Goal: Transaction & Acquisition: Purchase product/service

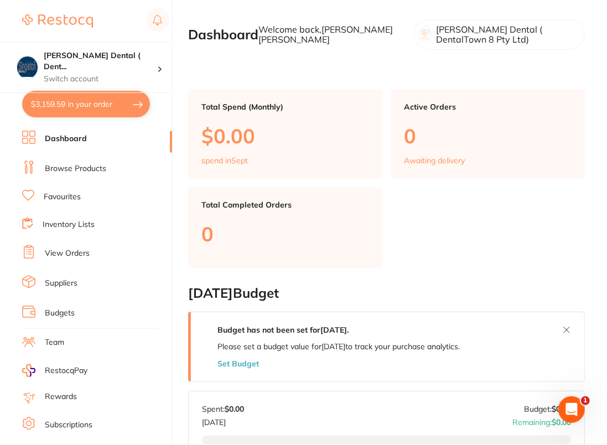
click at [71, 169] on link "Browse Products" at bounding box center [75, 168] width 61 height 11
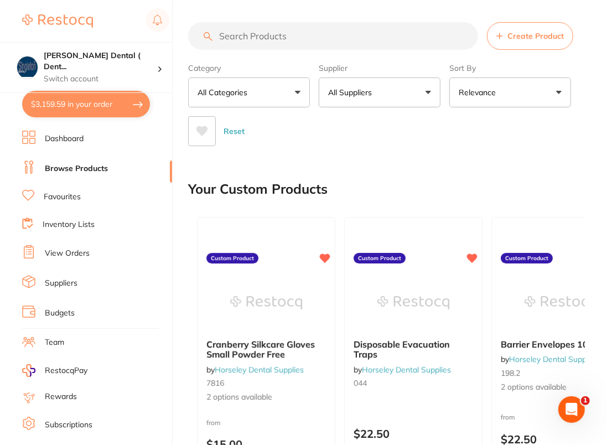
click at [284, 29] on input "search" at bounding box center [333, 36] width 290 height 28
paste input "gc fuji cem 13.3g yellow"
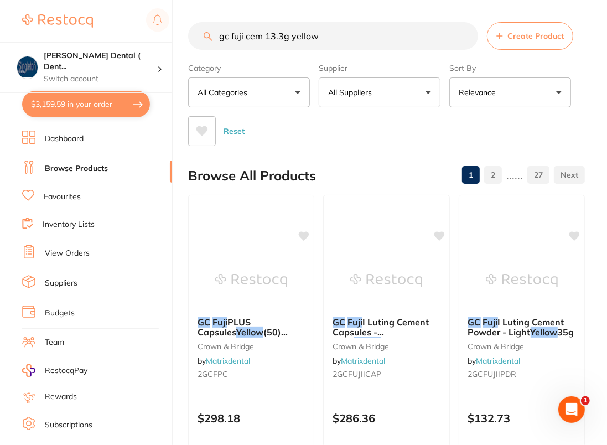
click at [335, 30] on input "gc fuji cem 13.3g yellow" at bounding box center [333, 36] width 290 height 28
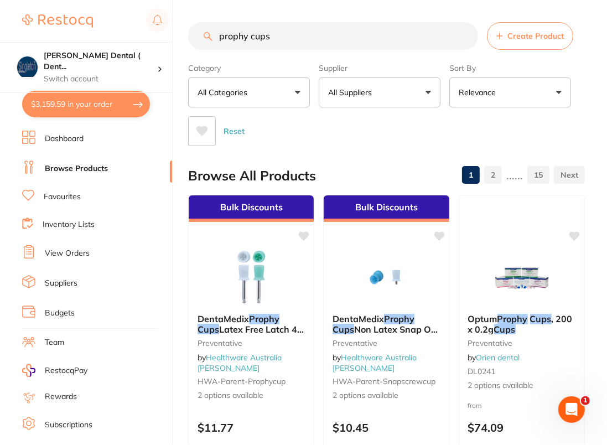
click at [304, 33] on input "prophy cups" at bounding box center [333, 36] width 290 height 28
paste input "GC-FUJIPLUSCAP"
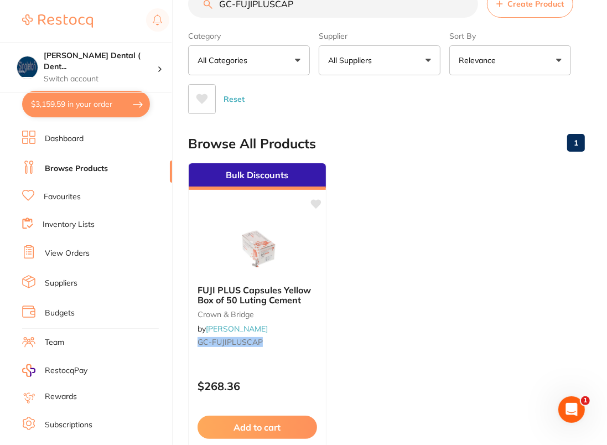
scroll to position [51, 0]
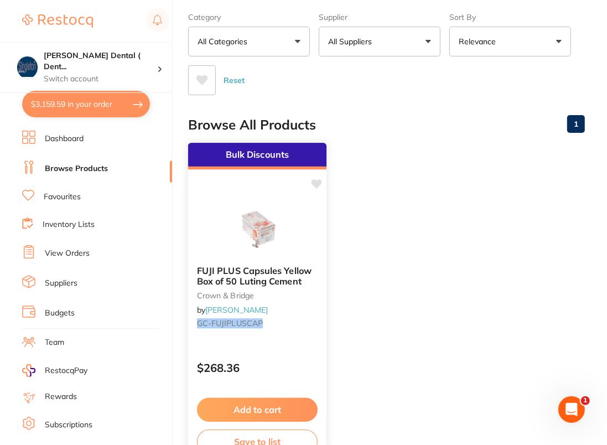
type input "GC-FUJIPLUSCAP"
click at [318, 184] on icon at bounding box center [317, 183] width 11 height 9
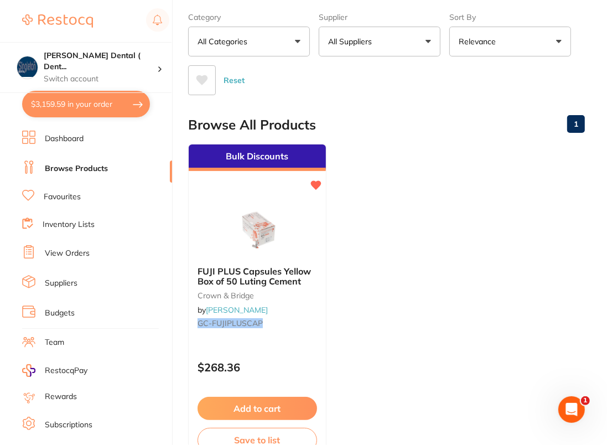
click at [431, 193] on ul "Bulk Discounts FUJI PLUS Capsules Yellow Box of 50 Luting Cement crown & bridge…" at bounding box center [386, 303] width 397 height 318
click at [414, 41] on button "All Suppliers" at bounding box center [380, 42] width 122 height 30
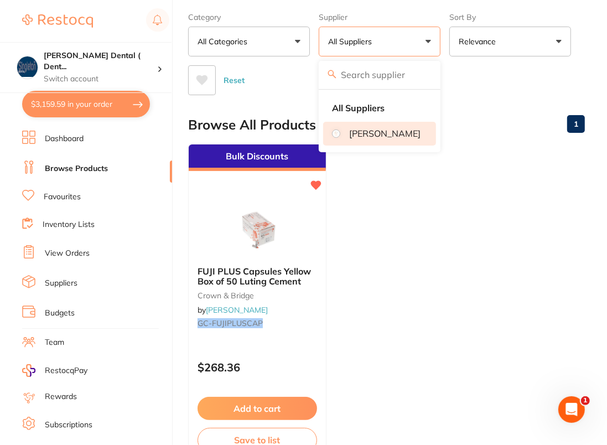
click at [392, 137] on p "[PERSON_NAME]" at bounding box center [384, 133] width 71 height 10
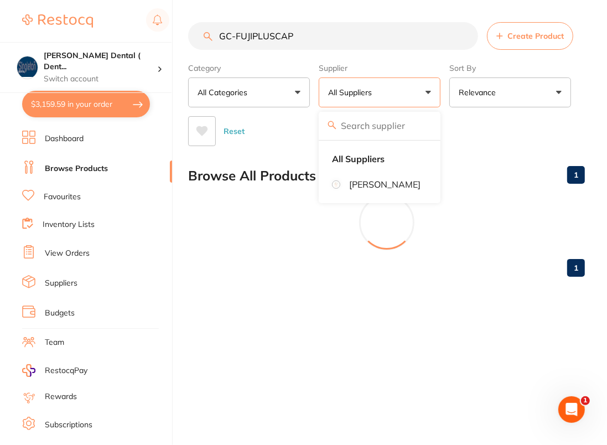
scroll to position [0, 0]
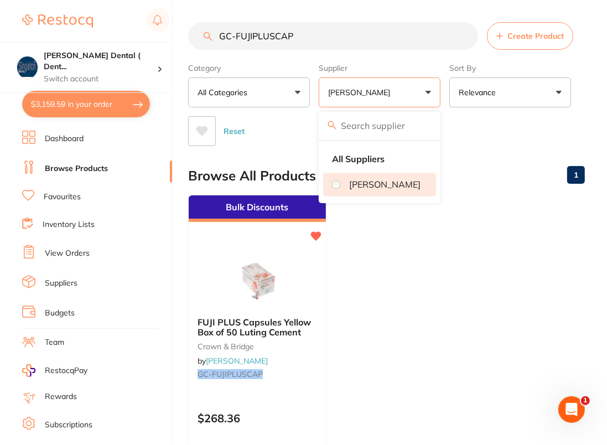
click at [480, 145] on div "Reset" at bounding box center [382, 126] width 388 height 39
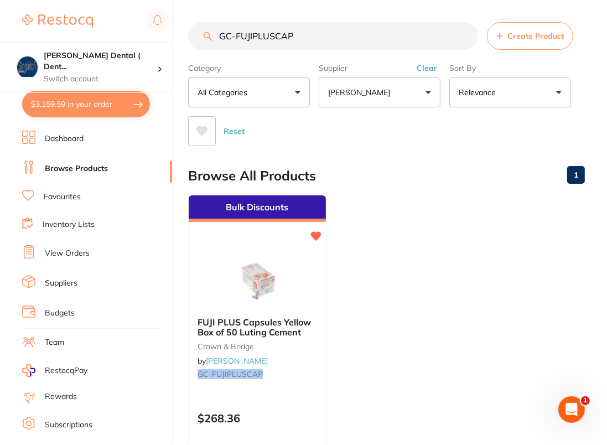
click at [465, 35] on input "GC-FUJIPLUSCAP" at bounding box center [333, 36] width 290 height 28
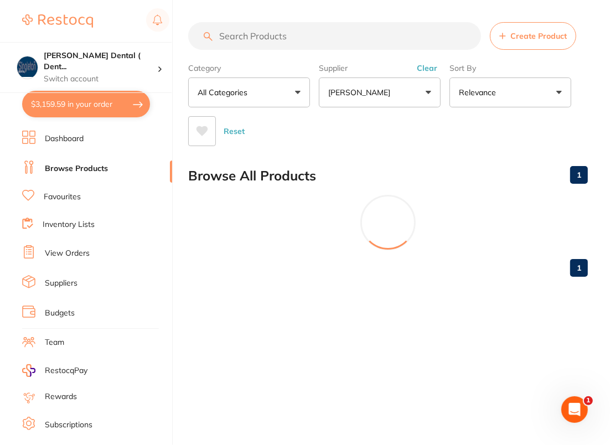
click at [314, 35] on input "search" at bounding box center [334, 36] width 293 height 28
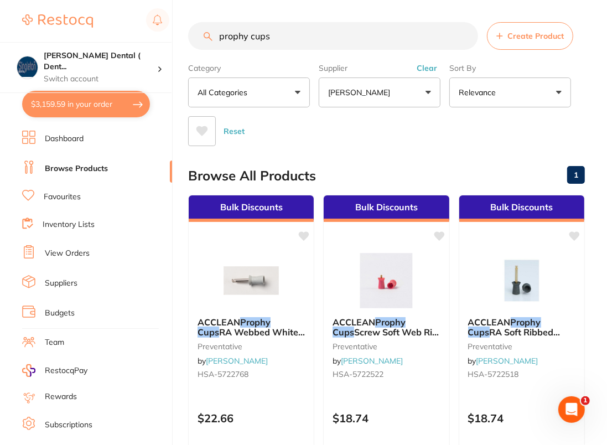
click at [334, 47] on input "prophy cups" at bounding box center [333, 36] width 290 height 28
click at [338, 38] on input "prophy cups" at bounding box center [333, 36] width 290 height 28
paste input "HSA-9006523"
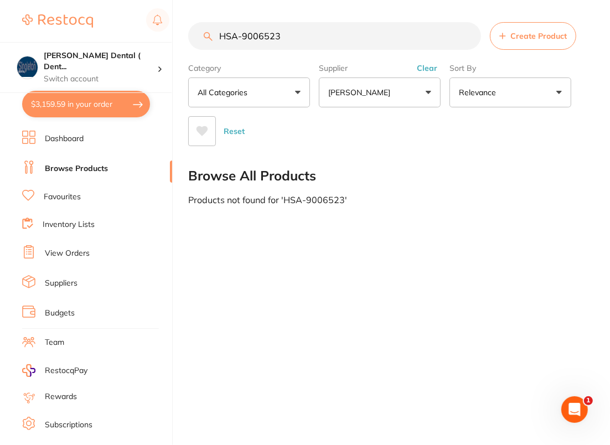
click at [337, 24] on input "HSA-9006523" at bounding box center [334, 36] width 293 height 28
click at [338, 27] on input "HSA-9006523" at bounding box center [334, 36] width 293 height 28
paste input "* GC-B5220000"
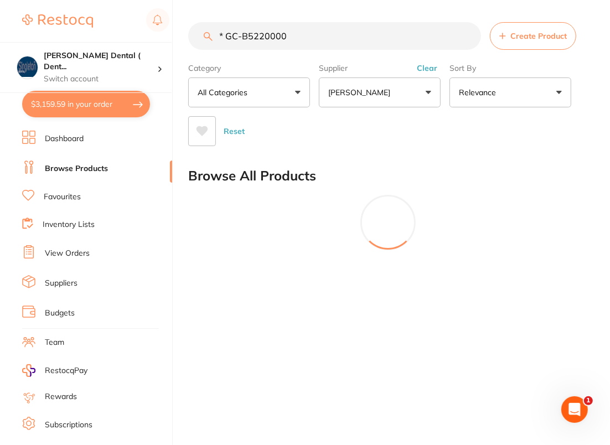
click at [228, 38] on input "* GC-B5220000" at bounding box center [334, 36] width 293 height 28
click at [300, 34] on input "GC-B5220000" at bounding box center [334, 36] width 293 height 28
paste input "* CW-884"
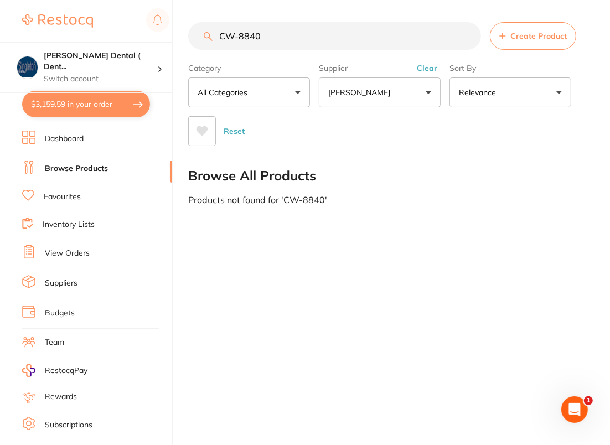
click at [290, 35] on input "CW-8840" at bounding box center [334, 36] width 293 height 28
paste input "GC-FUJIPLUSCAP"
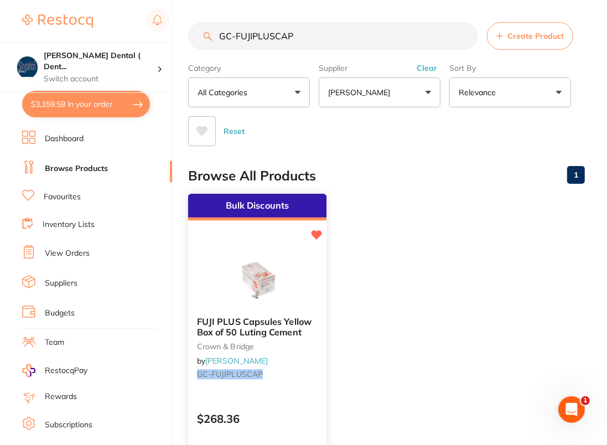
click at [258, 254] on img at bounding box center [257, 280] width 73 height 56
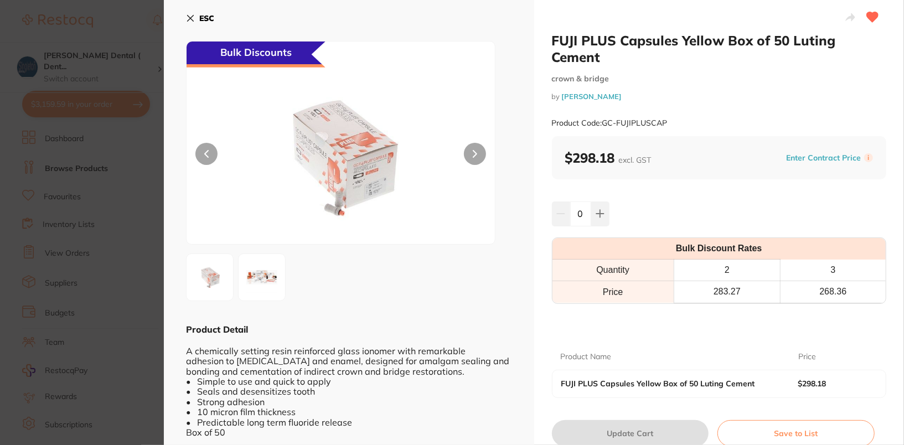
click at [257, 282] on img at bounding box center [262, 277] width 40 height 40
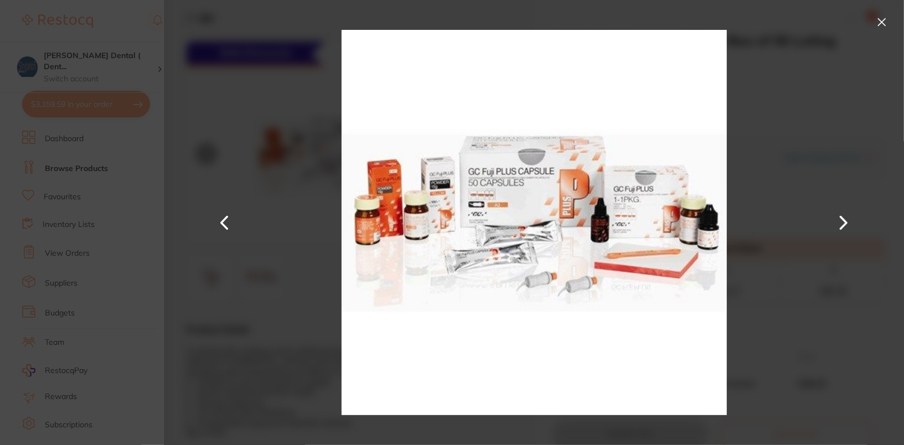
click at [220, 226] on button at bounding box center [224, 222] width 27 height 223
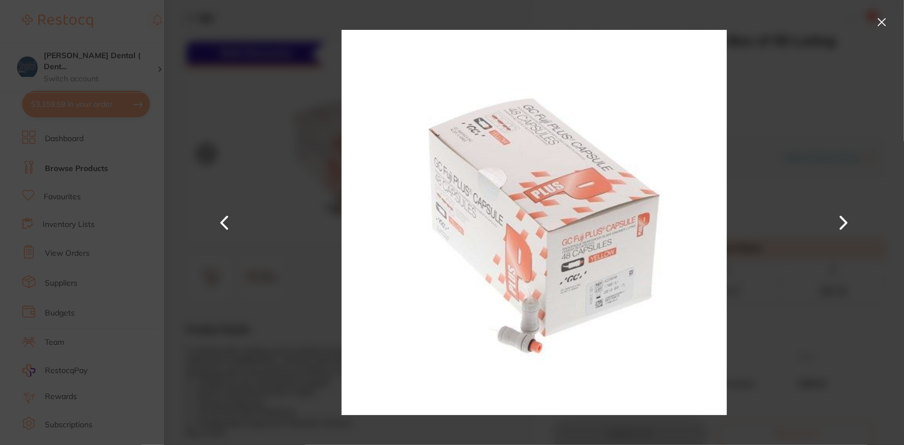
click at [610, 22] on button at bounding box center [882, 22] width 18 height 18
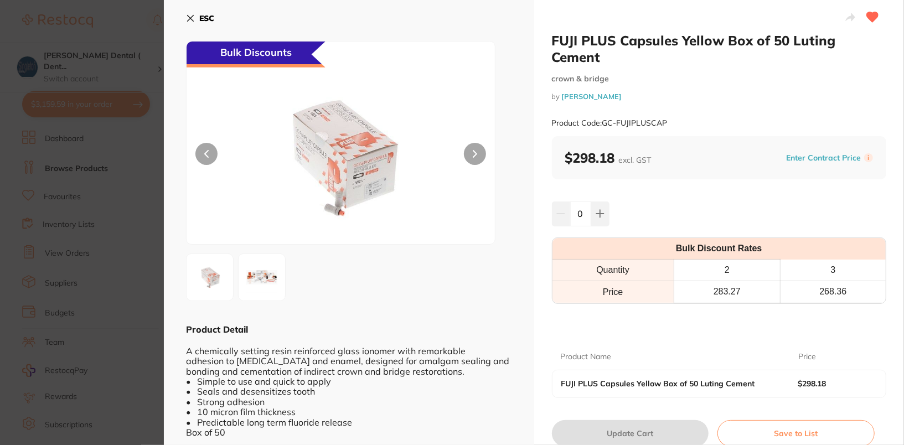
click at [199, 19] on b "ESC" at bounding box center [206, 18] width 15 height 10
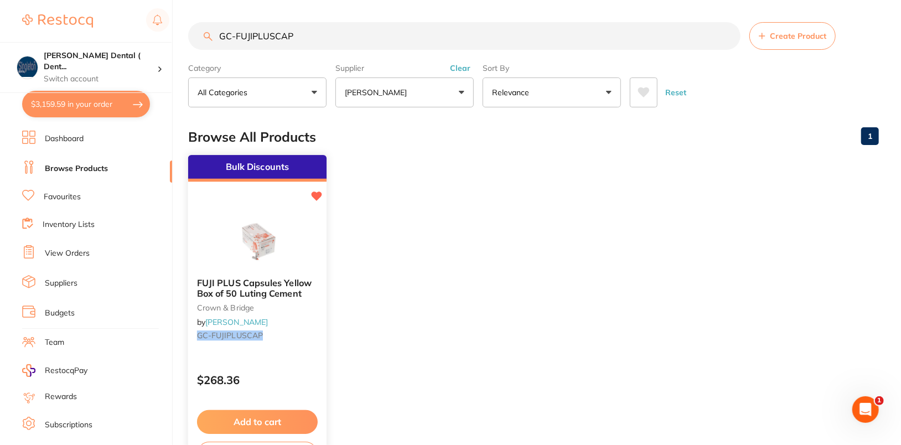
click at [318, 192] on icon at bounding box center [317, 196] width 11 height 9
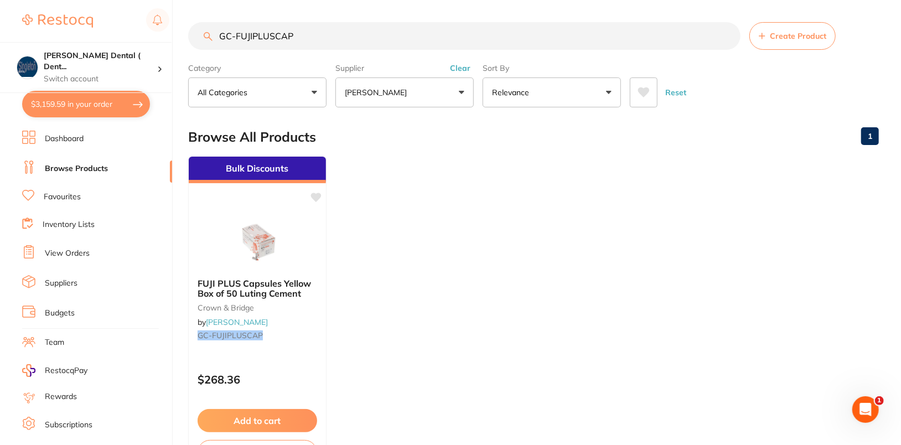
click at [595, 216] on ul "Bulk Discounts FUJI PLUS Capsules Yellow Box of 50 Luting Cement crown & bridge…" at bounding box center [533, 315] width 691 height 318
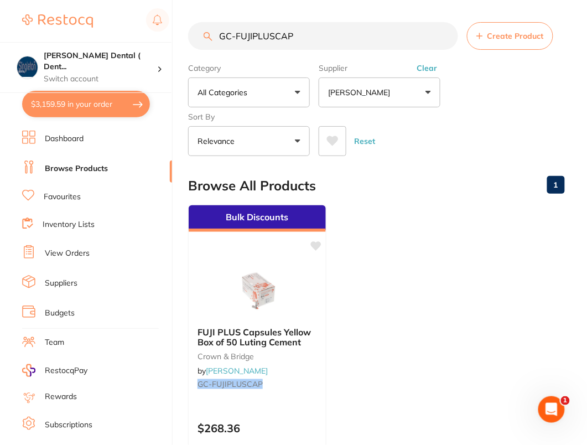
click at [302, 42] on input "GC-FUJIPLUSCAP" at bounding box center [323, 36] width 270 height 28
paste input "CEMREFILL"
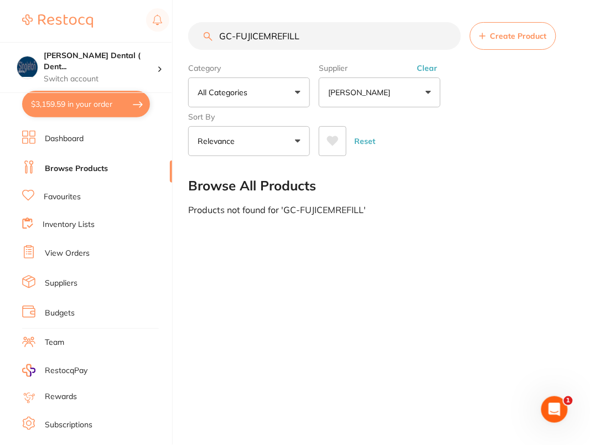
type input "GC-FUJICEMREFILL"
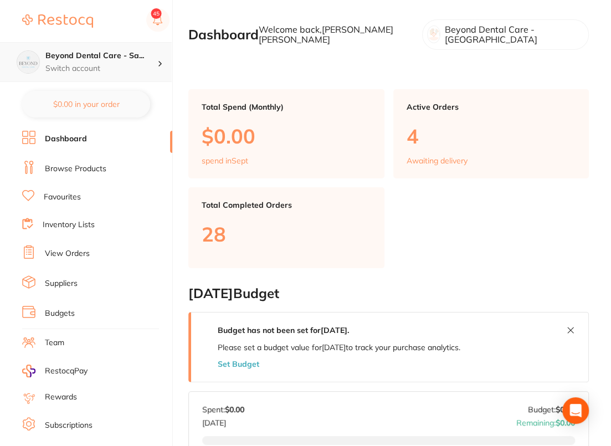
click at [114, 63] on p "Switch account" at bounding box center [101, 68] width 112 height 11
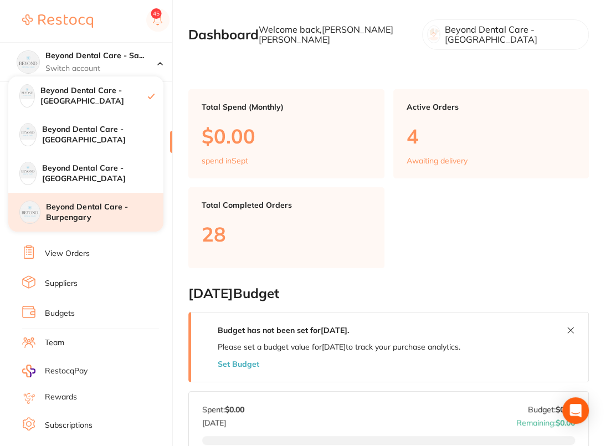
click at [96, 210] on h4 "Beyond Dental Care - Burpengary" at bounding box center [104, 213] width 117 height 22
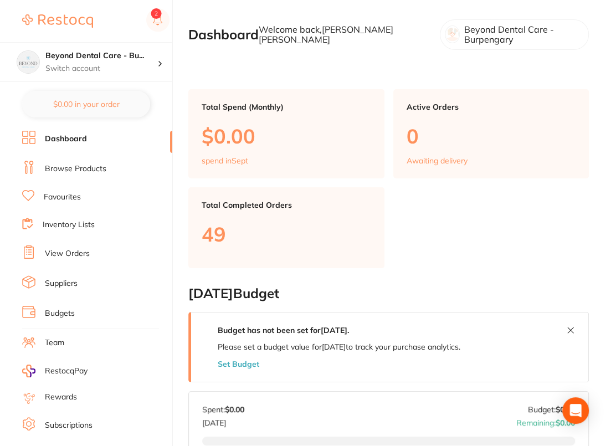
click at [86, 172] on link "Browse Products" at bounding box center [75, 168] width 61 height 11
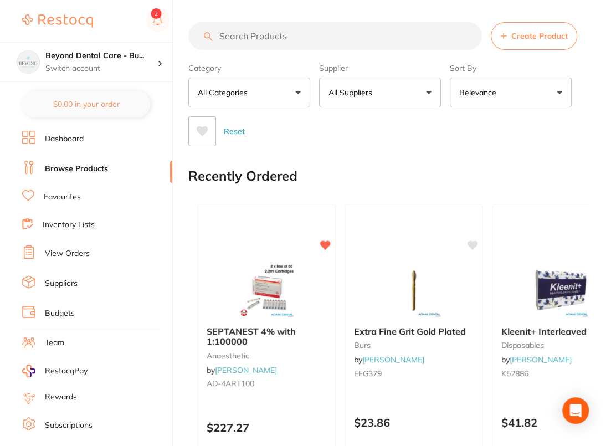
click at [370, 101] on button "All Suppliers" at bounding box center [380, 93] width 122 height 30
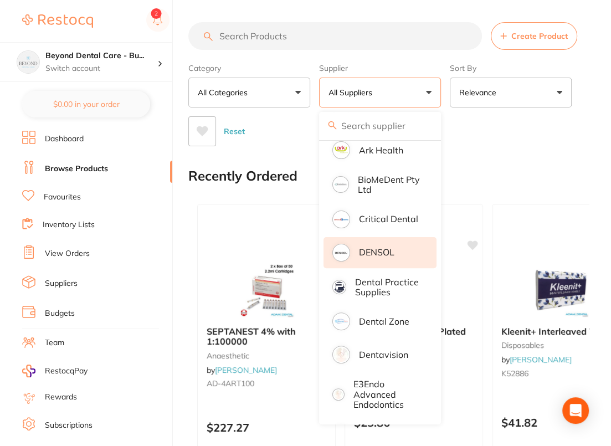
scroll to position [205, 0]
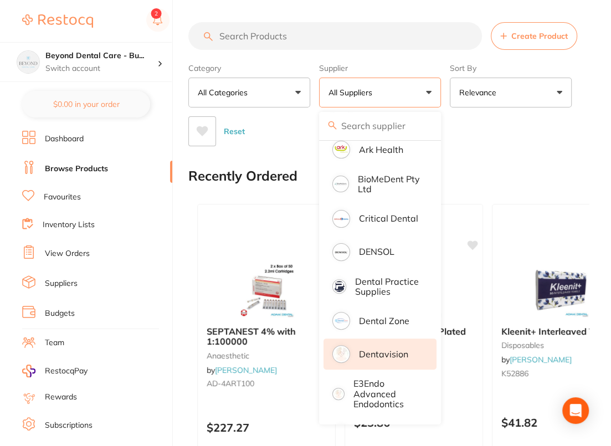
click at [373, 359] on p "Dentavision" at bounding box center [383, 354] width 49 height 10
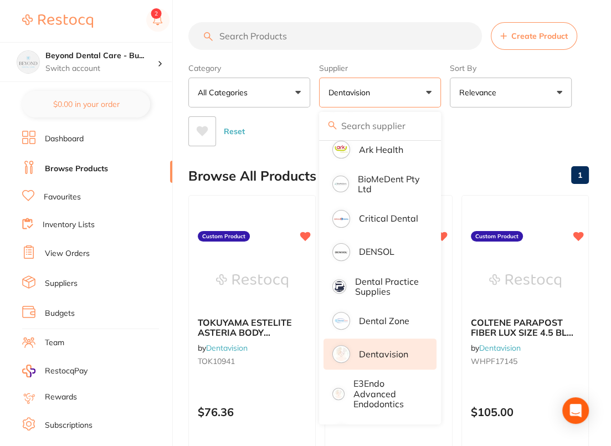
click at [527, 134] on div "Reset" at bounding box center [383, 126] width 391 height 39
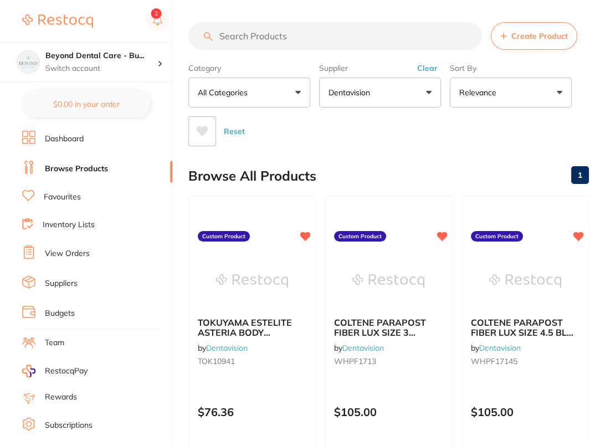
click at [276, 42] on input "search" at bounding box center [334, 36] width 293 height 28
paste input "TOK10941 -"
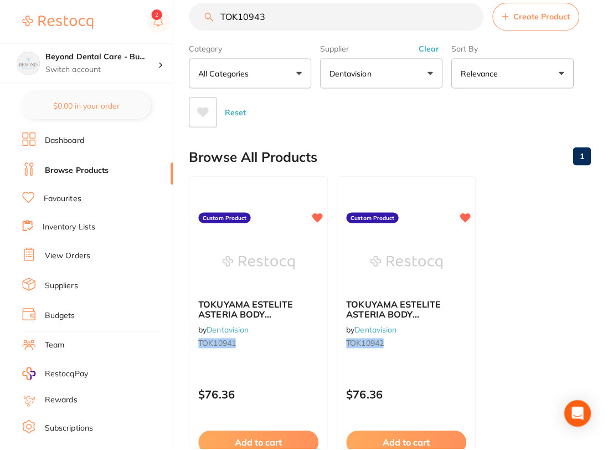
scroll to position [0, 0]
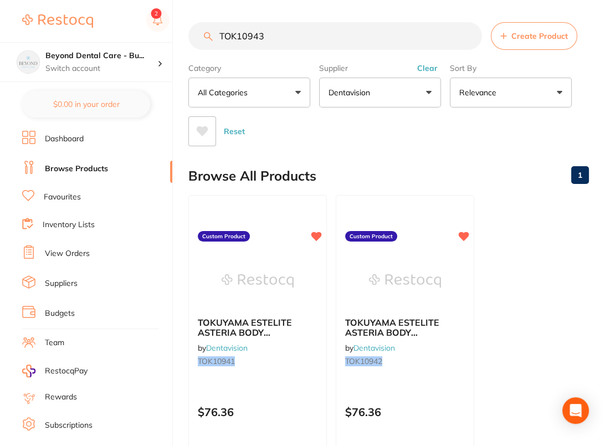
click at [230, 37] on input "TOK10943" at bounding box center [334, 36] width 293 height 28
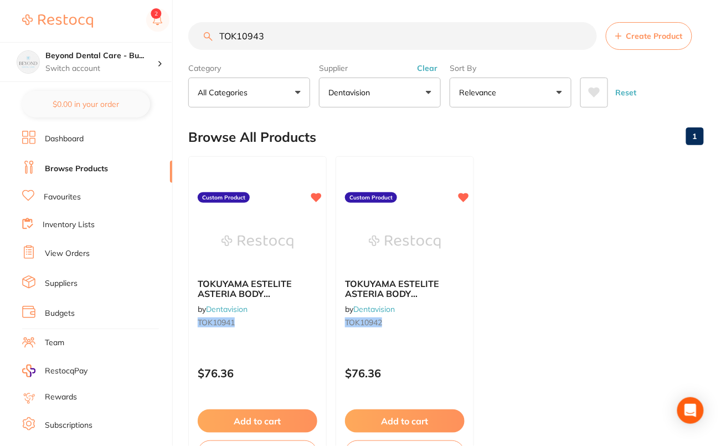
click at [281, 39] on input "TOK10943" at bounding box center [392, 36] width 409 height 28
click at [233, 37] on input "TOK10944" at bounding box center [392, 36] width 409 height 28
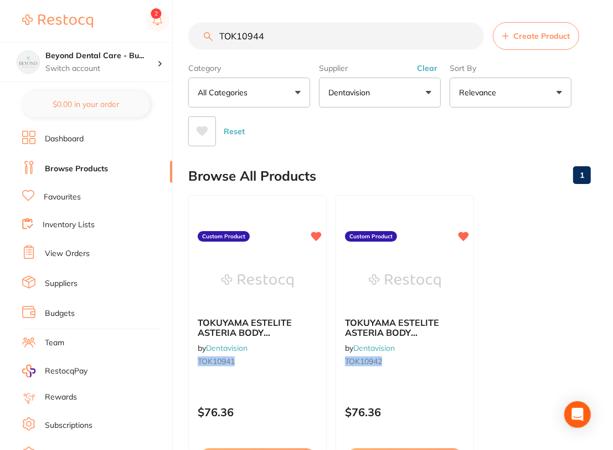
click at [302, 18] on main "TOK10944 Create Product Category All Categories All Categories No categories fo…" at bounding box center [400, 285] width 425 height 571
click at [300, 30] on input "TOK10944" at bounding box center [336, 36] width 296 height 28
paste input "WHPF1713"
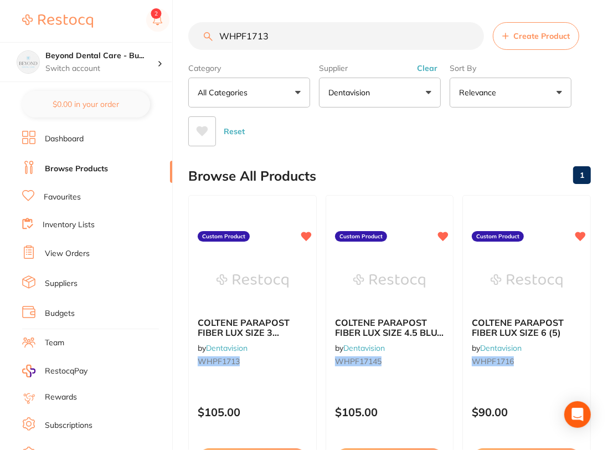
click at [300, 30] on input "WHPF1713" at bounding box center [336, 36] width 296 height 28
paste input "5"
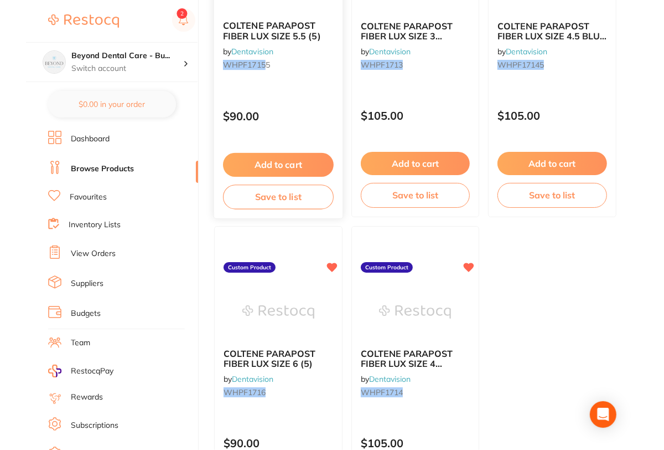
scroll to position [296, 0]
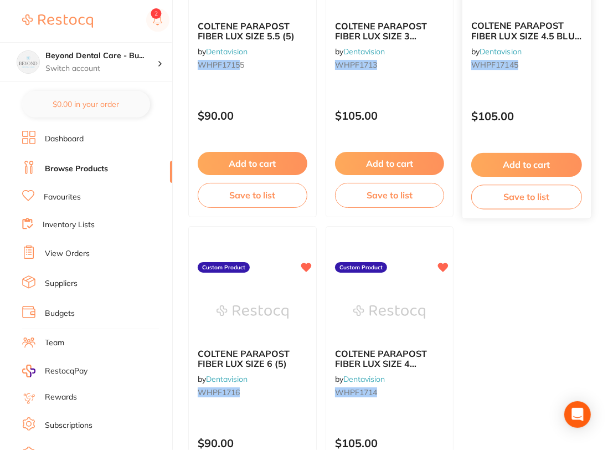
type input "WHPF1715"
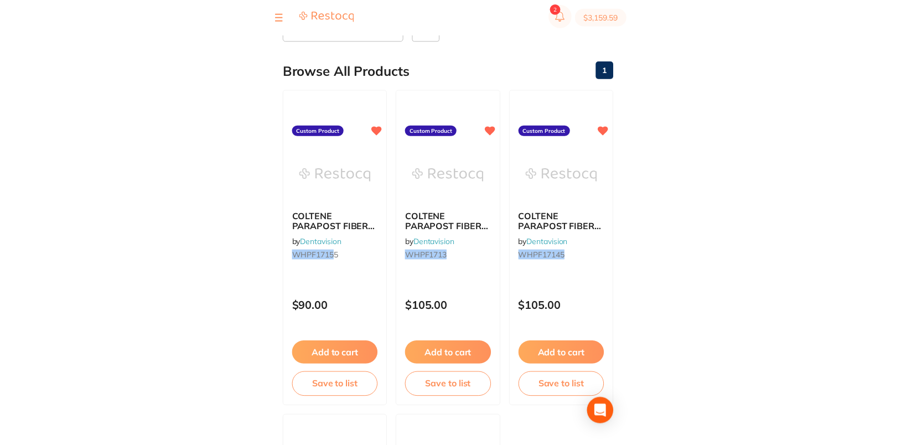
scroll to position [0, 0]
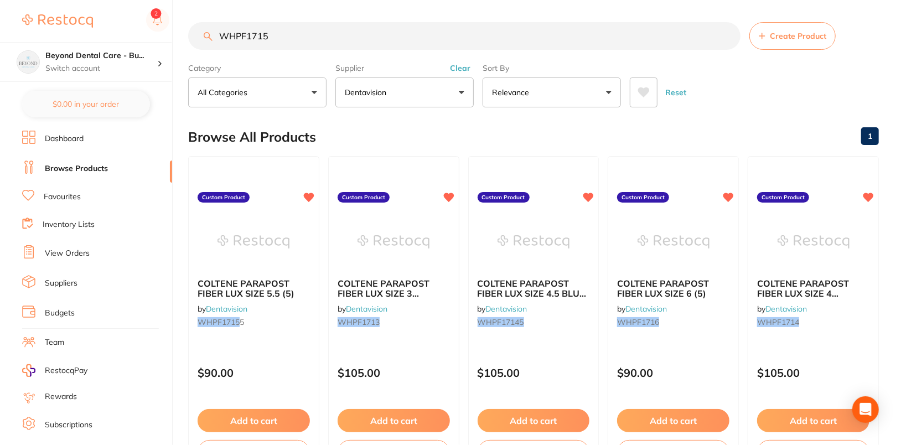
click at [60, 140] on link "Dashboard" at bounding box center [64, 138] width 39 height 11
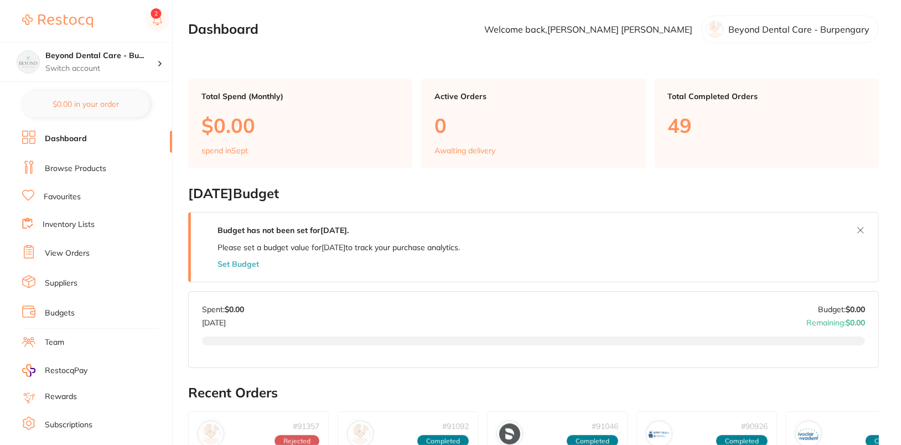
click at [74, 164] on link "Browse Products" at bounding box center [75, 168] width 61 height 11
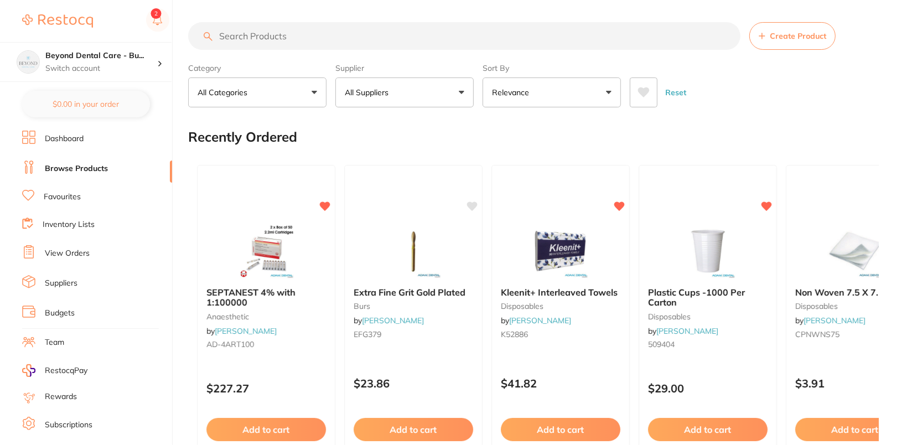
click at [71, 145] on li "Dashboard" at bounding box center [97, 139] width 150 height 17
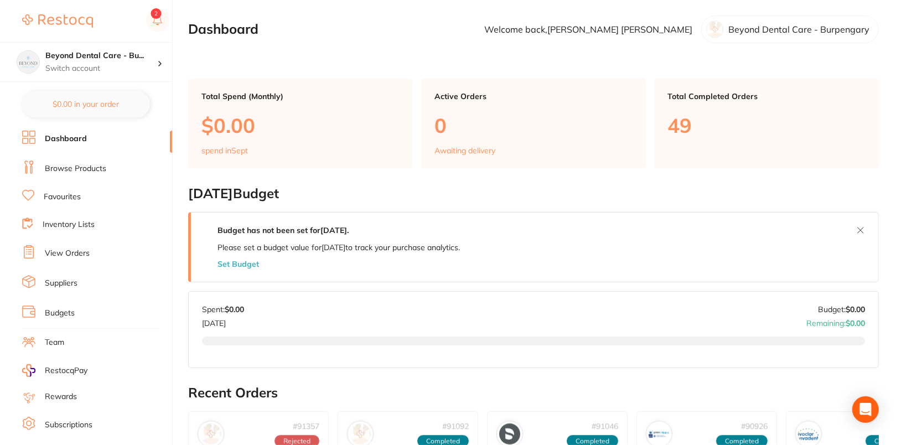
click at [84, 168] on link "Browse Products" at bounding box center [75, 168] width 61 height 11
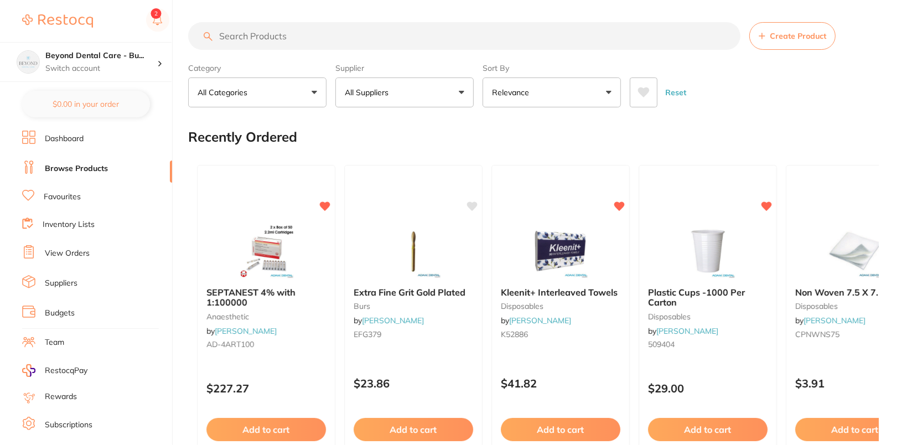
click at [427, 89] on button "All Suppliers" at bounding box center [405, 93] width 138 height 30
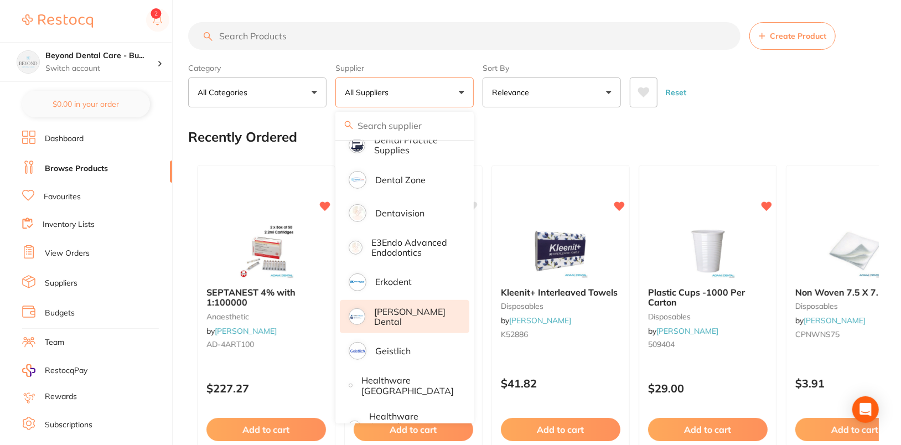
scroll to position [321, 0]
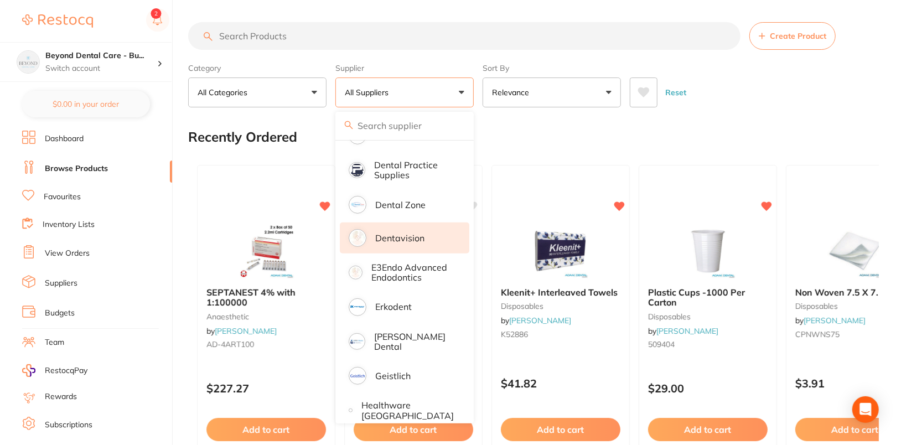
click at [417, 233] on p "Dentavision" at bounding box center [399, 238] width 49 height 10
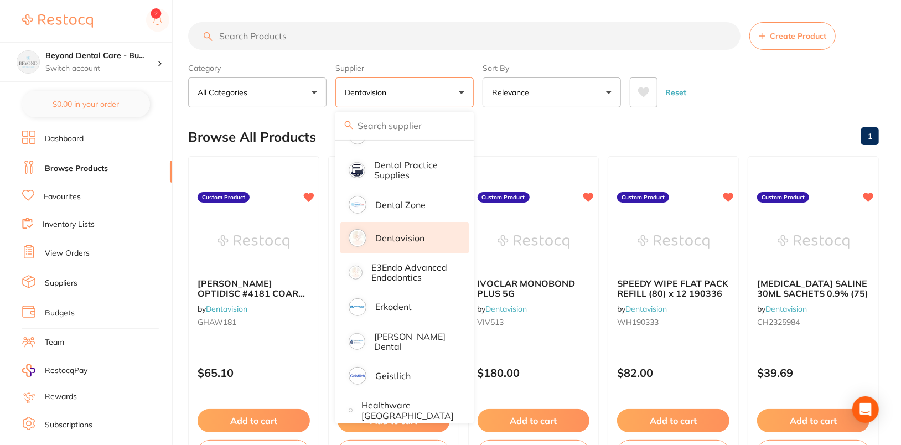
click at [613, 66] on div "Category All Categories All Categories No categories found Clear Category false…" at bounding box center [533, 83] width 691 height 49
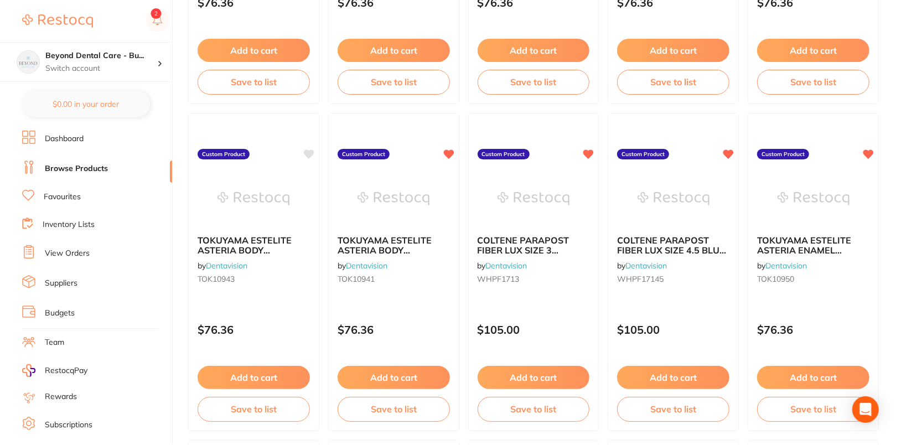
scroll to position [1427, 0]
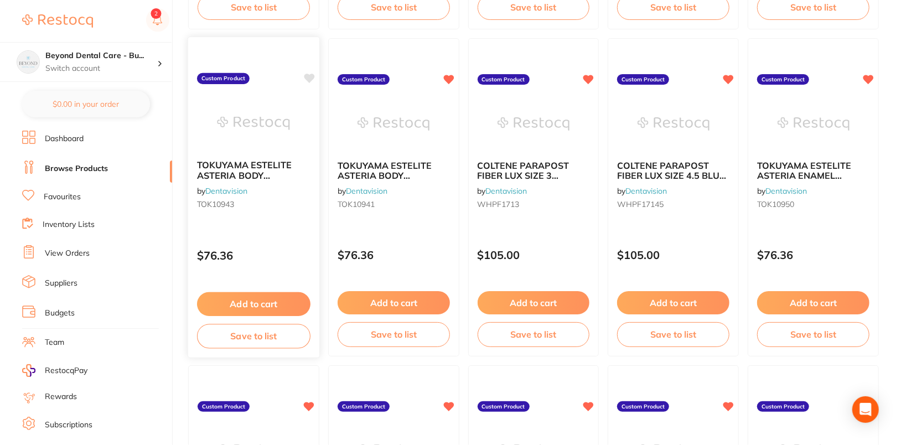
click at [311, 77] on icon at bounding box center [309, 78] width 11 height 9
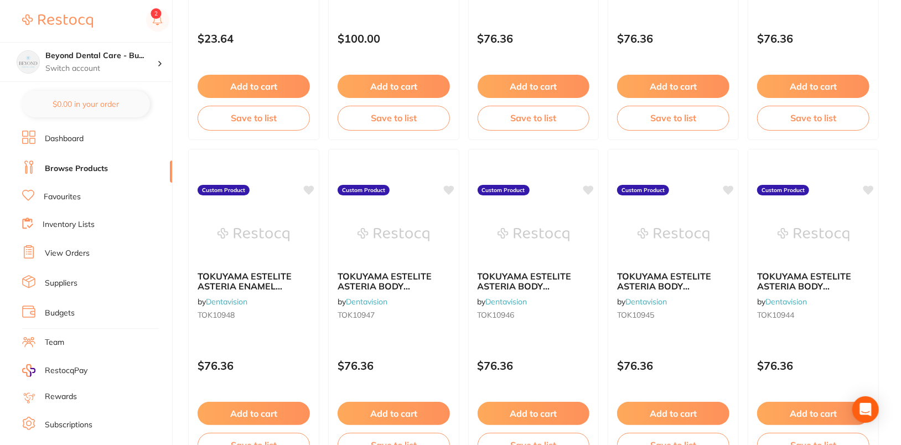
scroll to position [988, 0]
click at [613, 186] on icon at bounding box center [869, 189] width 11 height 9
click at [613, 187] on icon at bounding box center [729, 189] width 11 height 9
click at [592, 187] on icon at bounding box center [589, 189] width 11 height 9
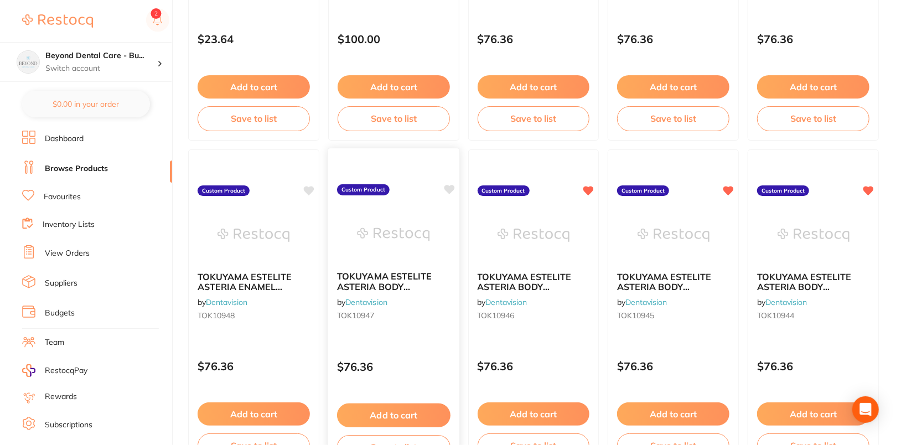
click at [449, 186] on icon at bounding box center [449, 189] width 11 height 9
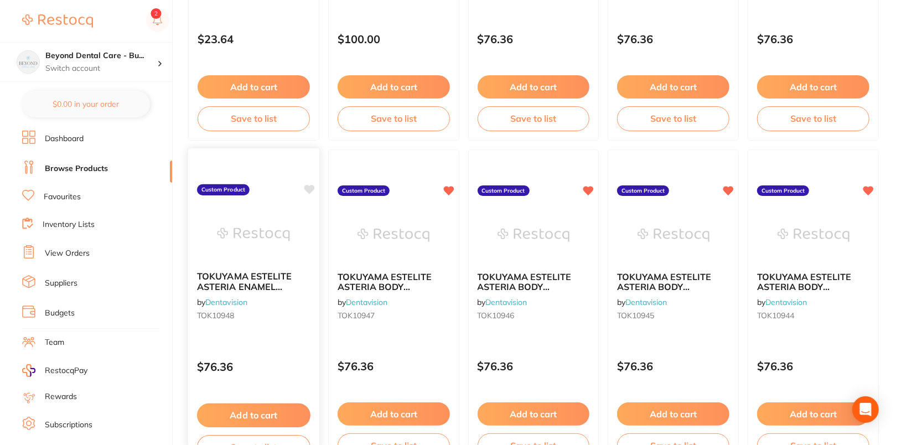
click at [310, 189] on icon at bounding box center [309, 189] width 11 height 9
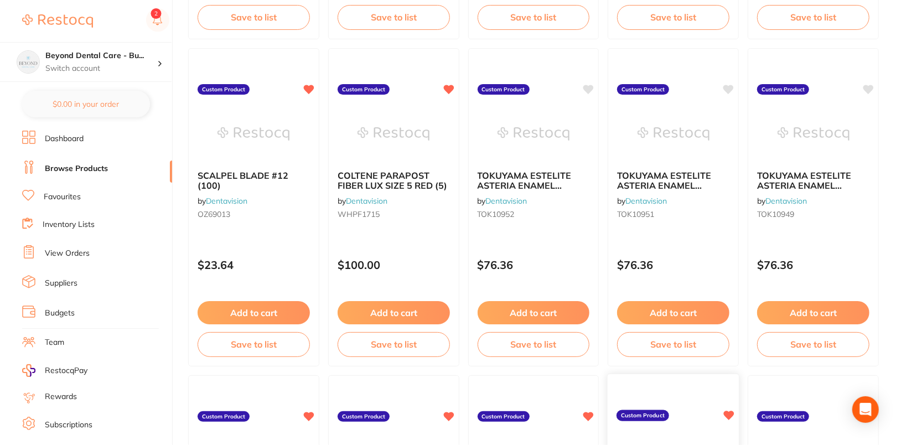
scroll to position [724, 0]
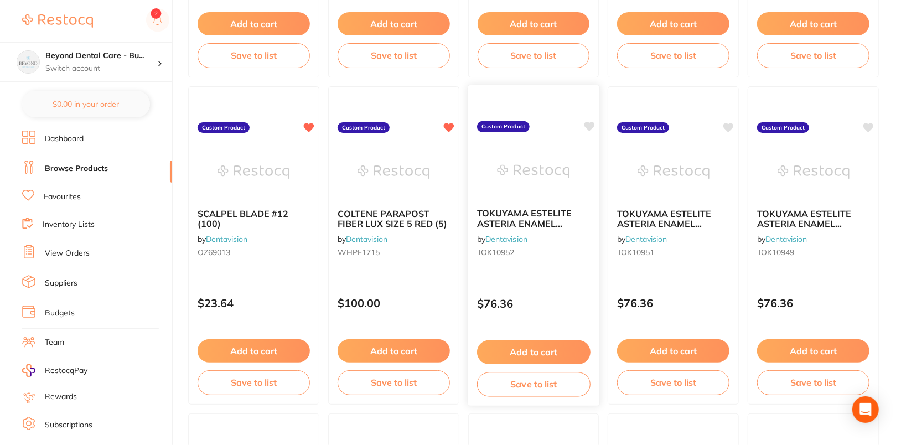
click at [591, 124] on icon at bounding box center [589, 126] width 11 height 9
click at [613, 126] on icon at bounding box center [729, 126] width 11 height 9
click at [613, 122] on icon at bounding box center [869, 126] width 11 height 9
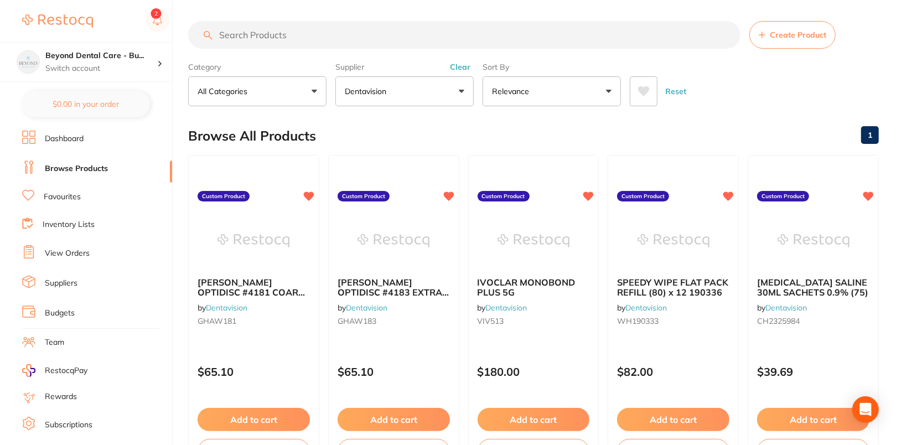
scroll to position [0, 0]
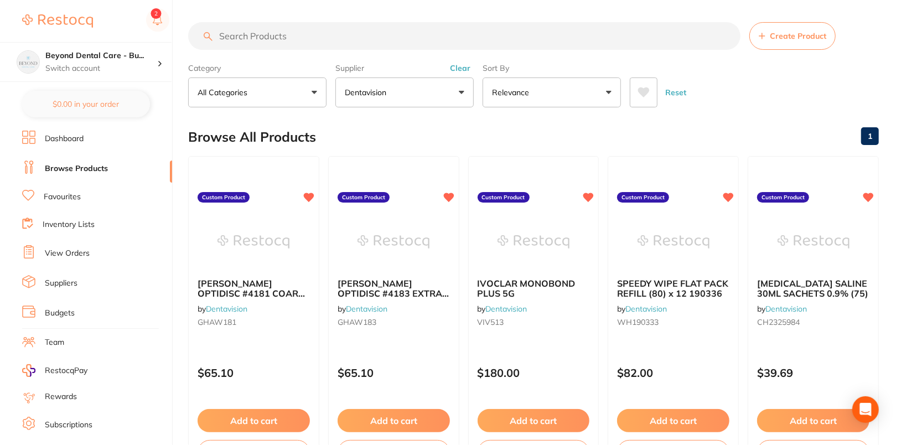
click at [463, 32] on input "search" at bounding box center [464, 36] width 553 height 28
paste input "WHPF1715"
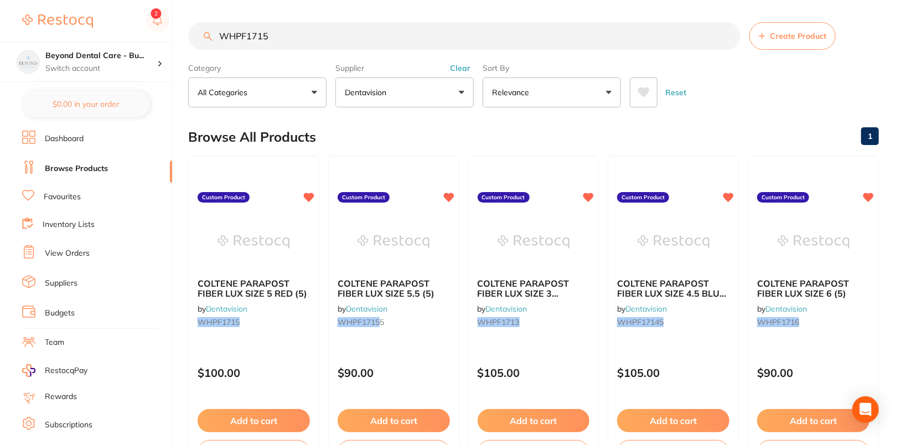
type input "WHPF1715"
click at [613, 90] on div "Reset" at bounding box center [750, 88] width 240 height 39
click at [133, 61] on div "Beyond Dental Care - Bu... Switch account" at bounding box center [101, 61] width 112 height 23
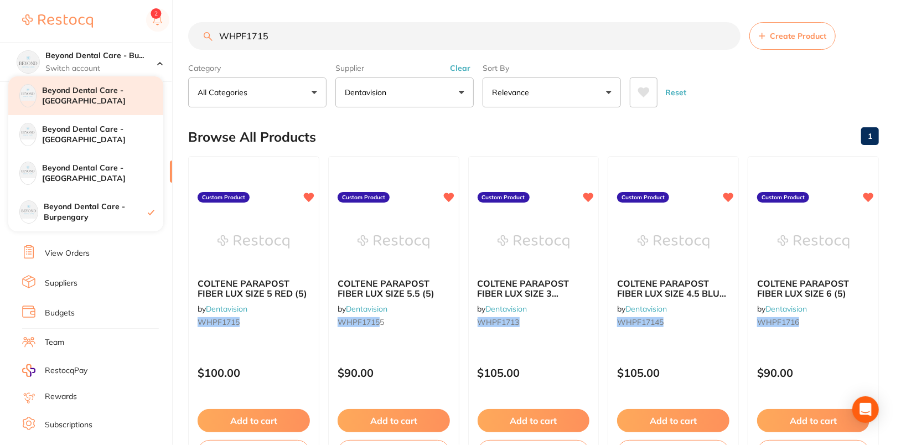
click at [112, 96] on h4 "Beyond Dental Care - [GEOGRAPHIC_DATA]" at bounding box center [102, 96] width 121 height 22
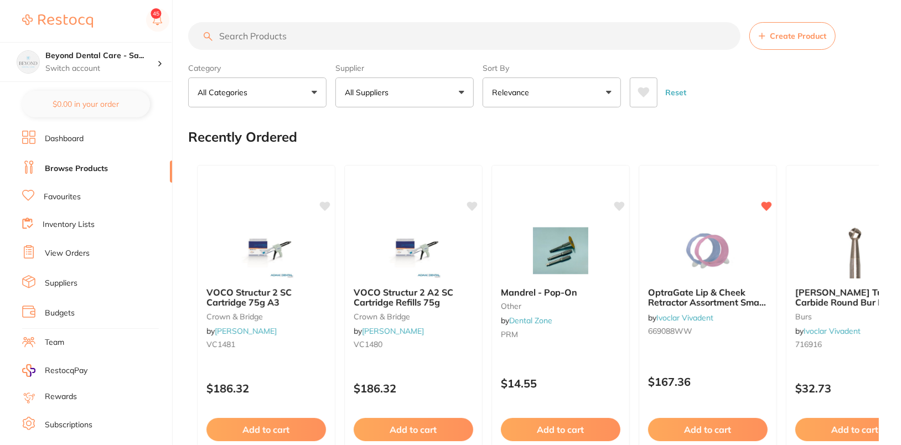
click at [416, 81] on button "All Suppliers" at bounding box center [405, 93] width 138 height 30
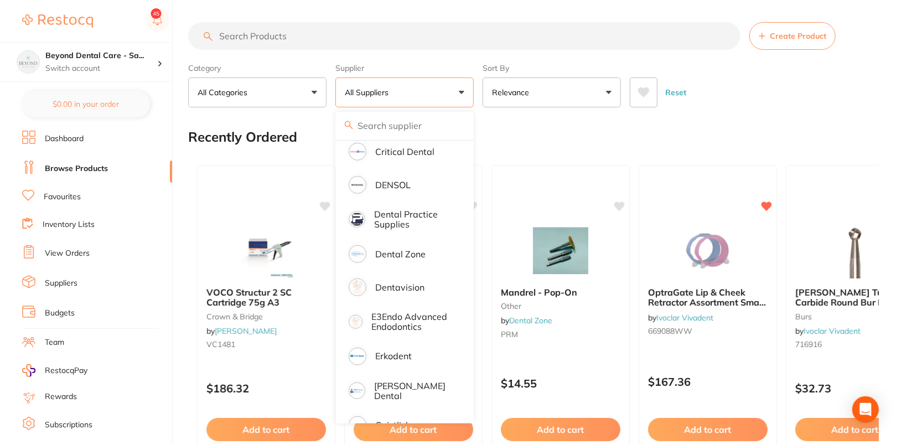
scroll to position [347, 0]
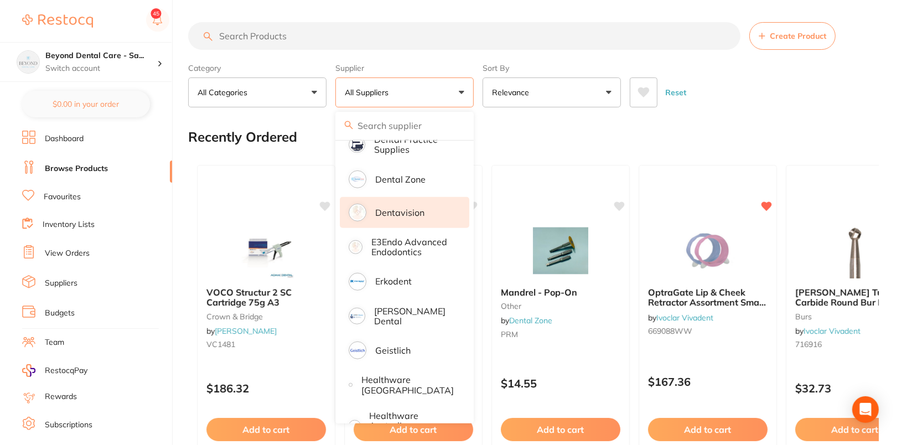
click at [408, 214] on p "Dentavision" at bounding box center [399, 213] width 49 height 10
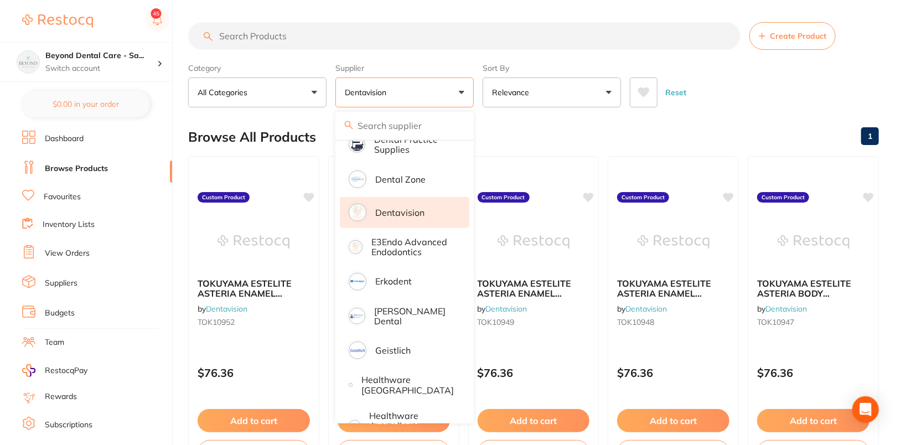
click at [817, 82] on div "Reset" at bounding box center [750, 88] width 240 height 39
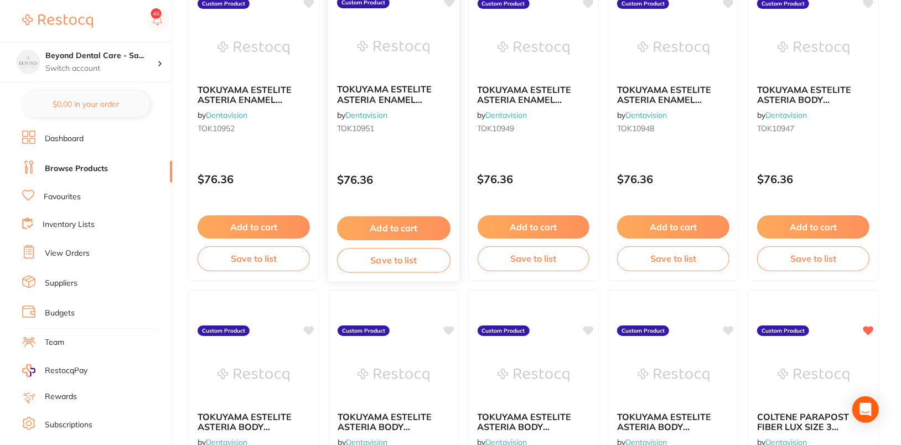
scroll to position [80, 0]
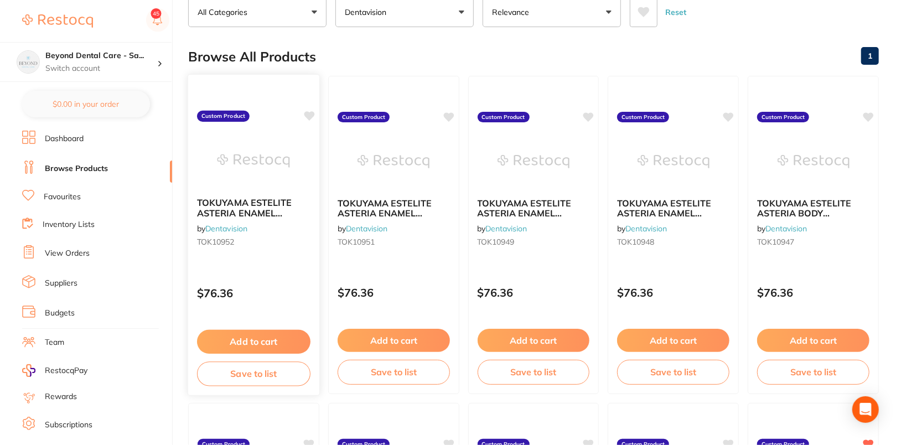
click at [307, 114] on icon at bounding box center [309, 115] width 11 height 9
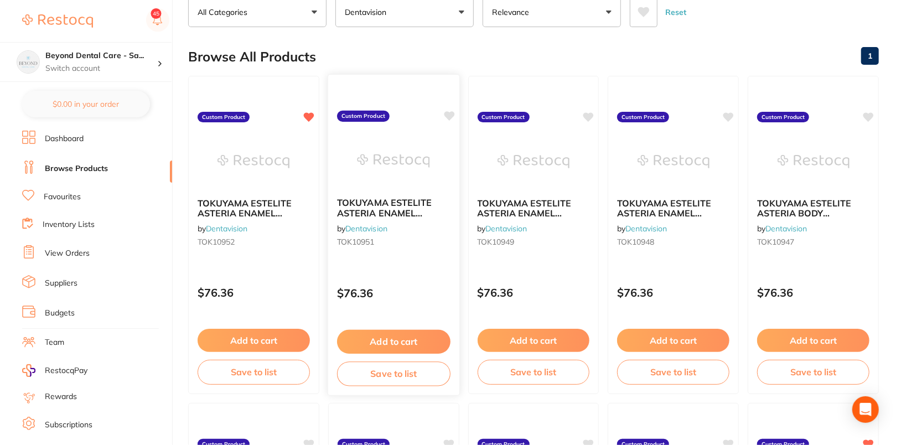
click at [451, 112] on icon at bounding box center [449, 115] width 11 height 9
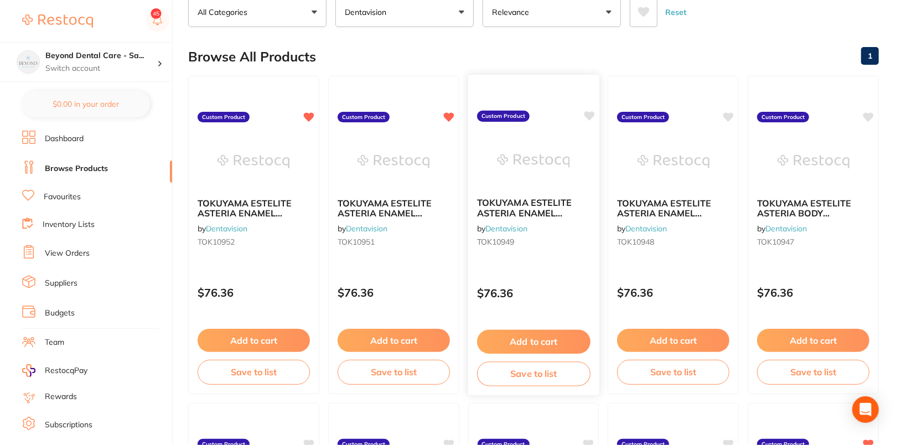
click at [592, 114] on icon at bounding box center [589, 115] width 11 height 9
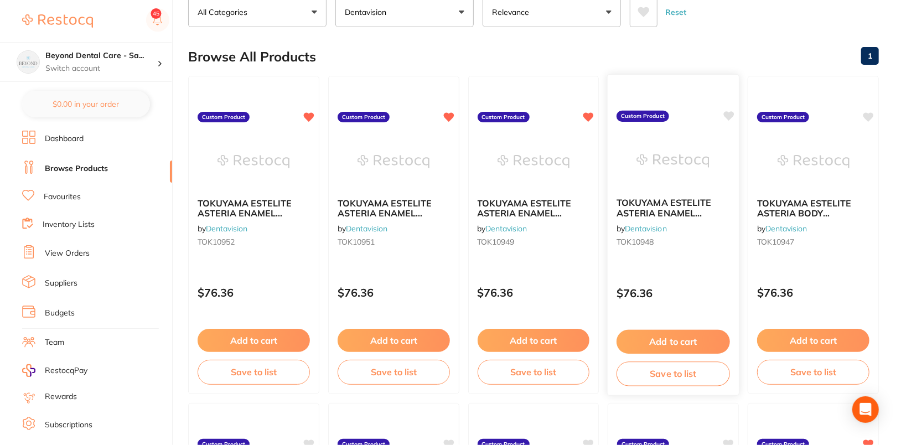
click at [731, 113] on icon at bounding box center [729, 115] width 11 height 9
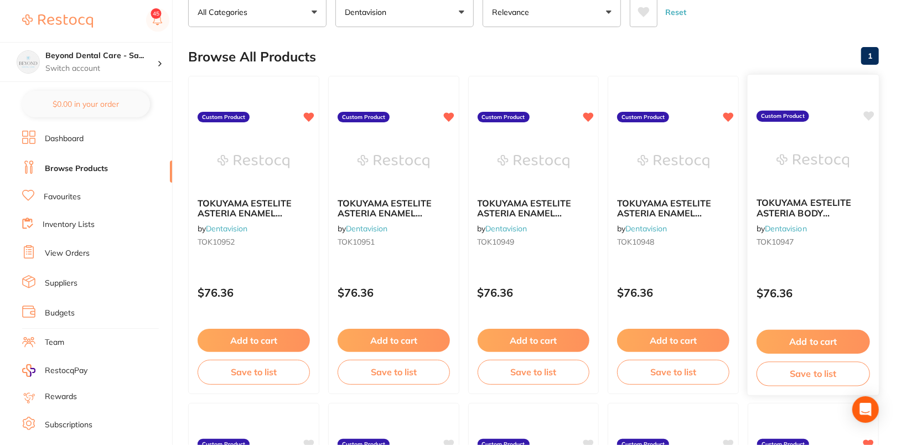
click at [868, 113] on icon at bounding box center [869, 115] width 11 height 9
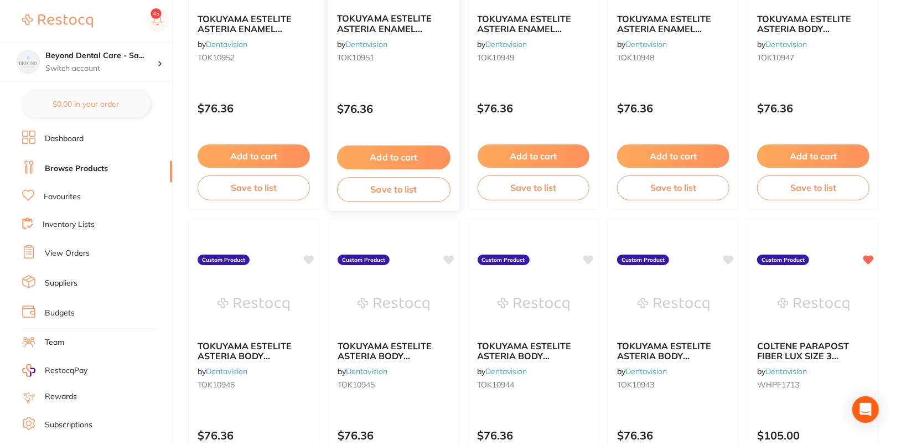
scroll to position [371, 0]
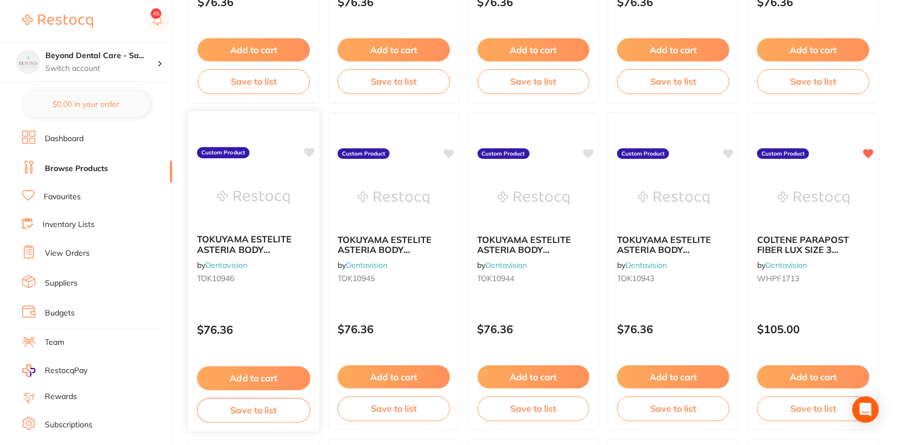
click at [307, 149] on icon at bounding box center [309, 152] width 11 height 9
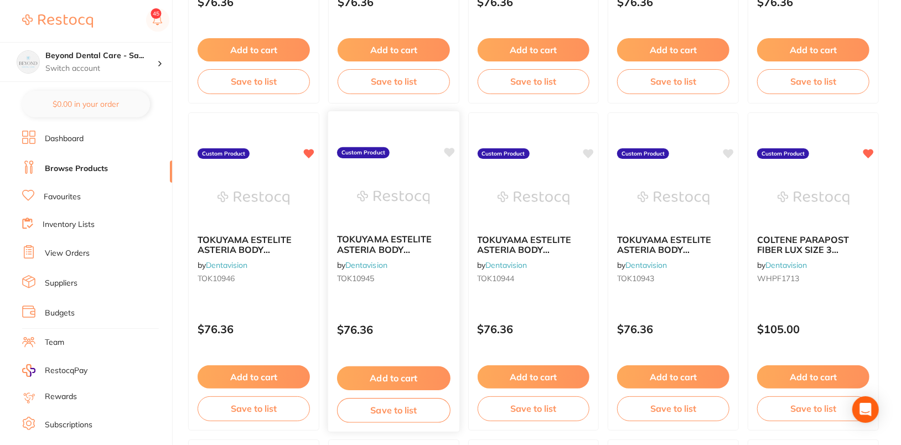
click at [450, 151] on icon at bounding box center [449, 152] width 11 height 9
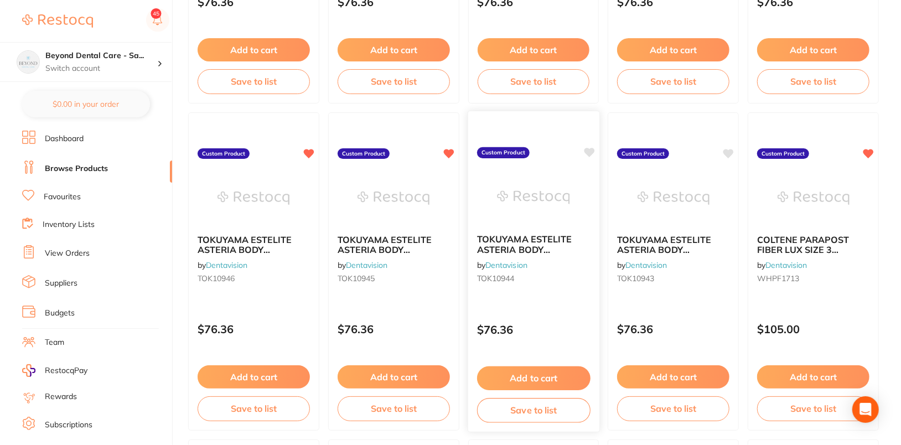
click at [591, 150] on icon at bounding box center [589, 152] width 11 height 9
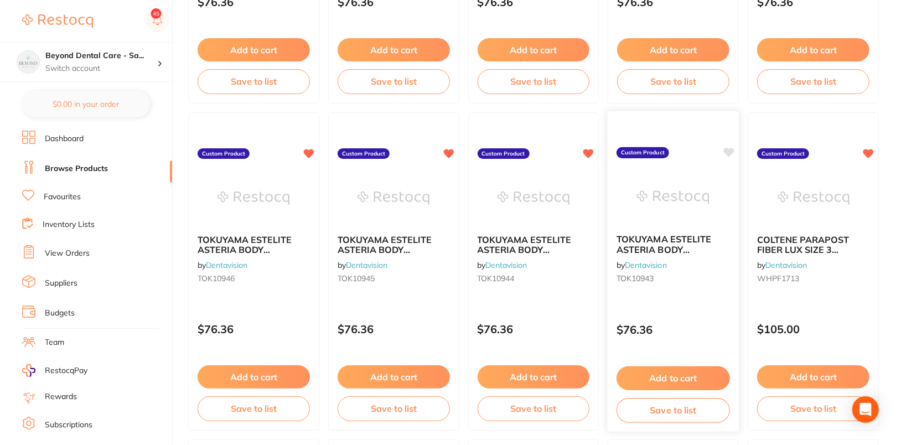
click at [727, 152] on icon at bounding box center [729, 152] width 11 height 9
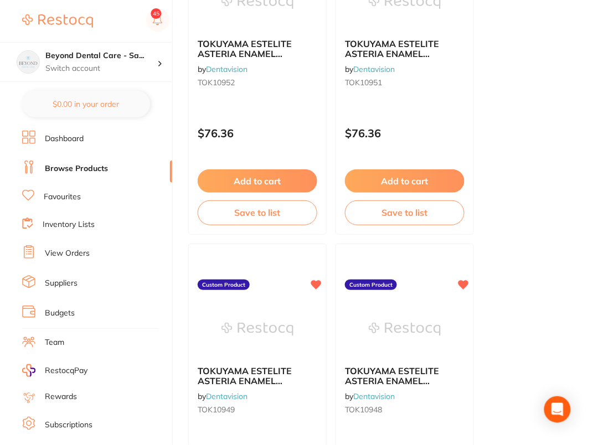
scroll to position [0, 0]
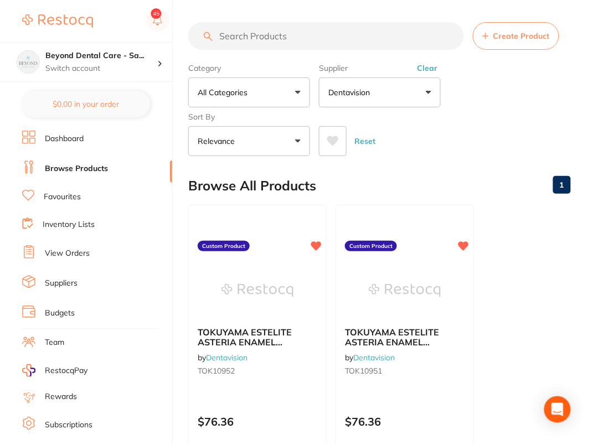
click at [338, 35] on input "search" at bounding box center [326, 36] width 276 height 28
paste input "TOK10950"
click at [563, 119] on div "Category All Categories All Categories No categories found Clear Category false…" at bounding box center [379, 107] width 383 height 97
click at [346, 35] on input "TOK10950" at bounding box center [326, 36] width 276 height 28
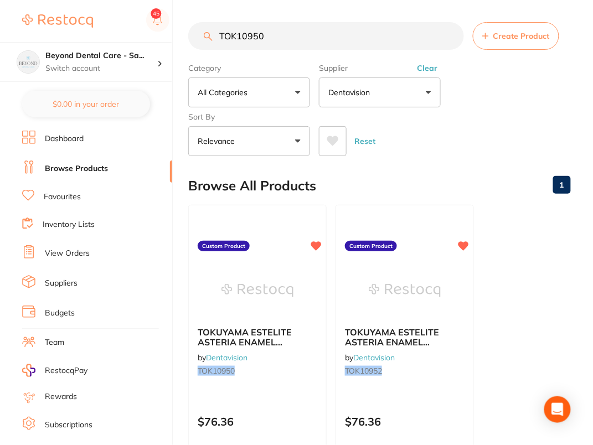
click at [346, 35] on input "TOK10950" at bounding box center [326, 36] width 276 height 28
paste input "WHPF1715"
click at [475, 84] on div "Category All Categories All Categories No categories found Clear Category false…" at bounding box center [379, 107] width 383 height 97
click at [294, 33] on input "WHPF1715" at bounding box center [326, 36] width 276 height 28
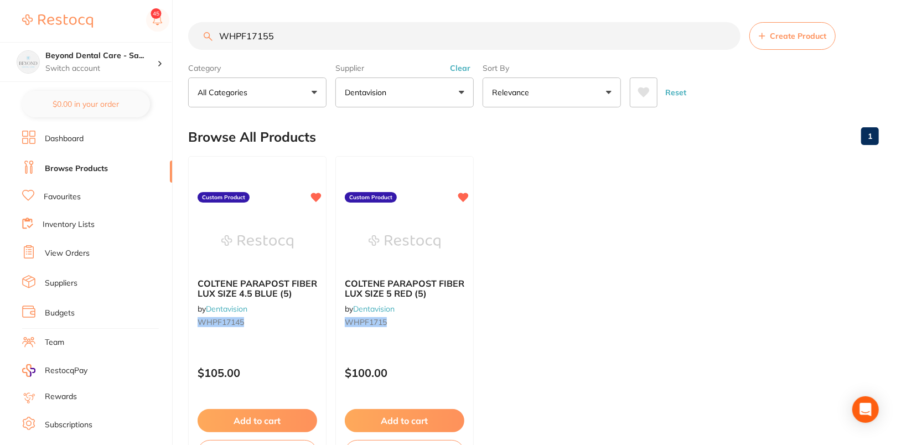
type input "WHPF17155"
click at [631, 275] on ul "COLTENE PARAPOST FIBER LUX SIZE 4.5 BLUE (5) by Dentavision WHPF17145 Custom Pr…" at bounding box center [533, 315] width 691 height 318
click at [123, 65] on p "Switch account" at bounding box center [101, 68] width 112 height 11
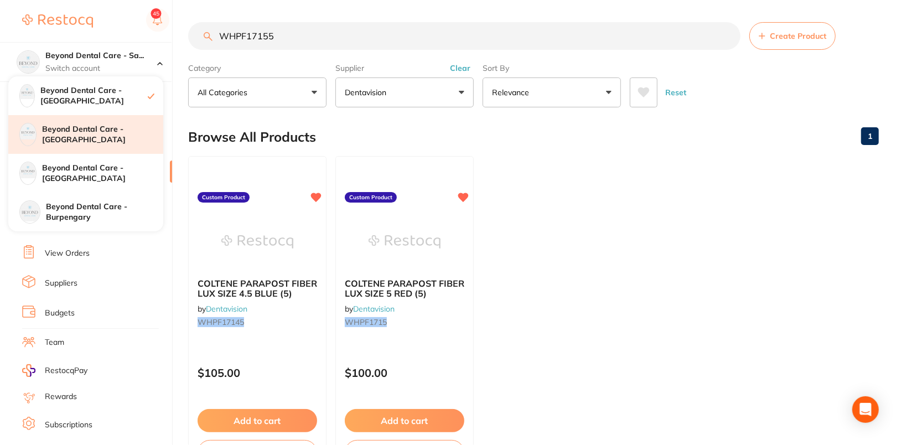
click at [114, 141] on div "Beyond Dental Care - [GEOGRAPHIC_DATA]" at bounding box center [85, 134] width 155 height 39
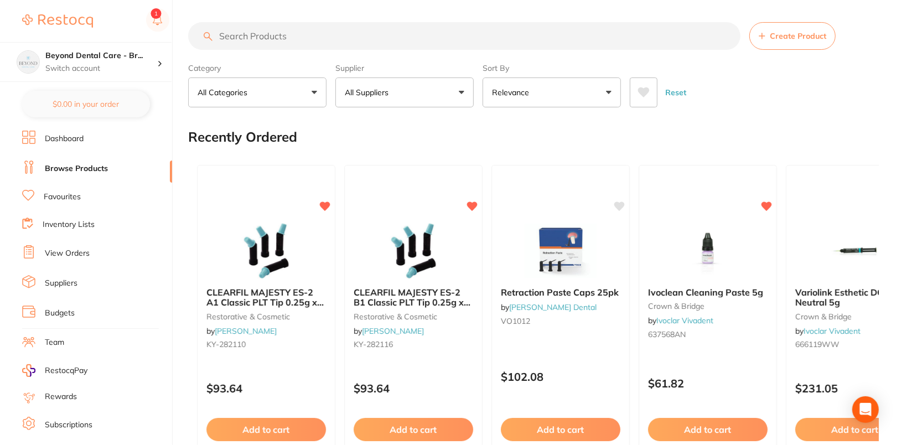
click at [393, 86] on button "All Suppliers" at bounding box center [405, 93] width 138 height 30
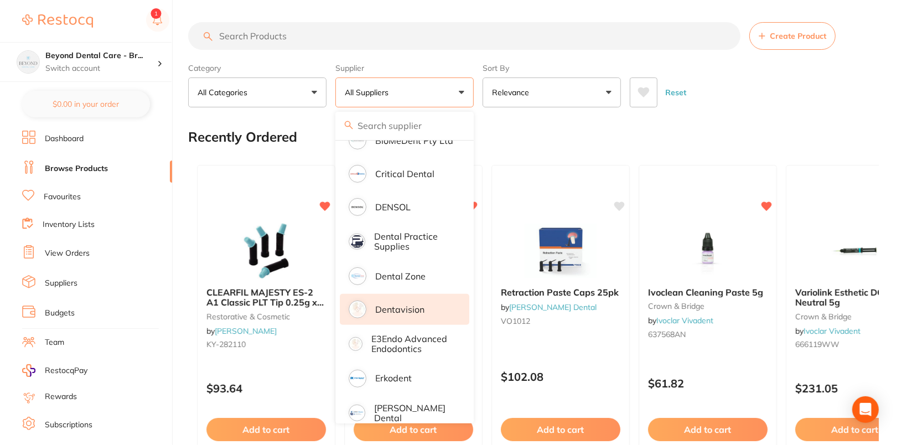
scroll to position [250, 0]
click at [424, 304] on li "Dentavision" at bounding box center [405, 308] width 130 height 31
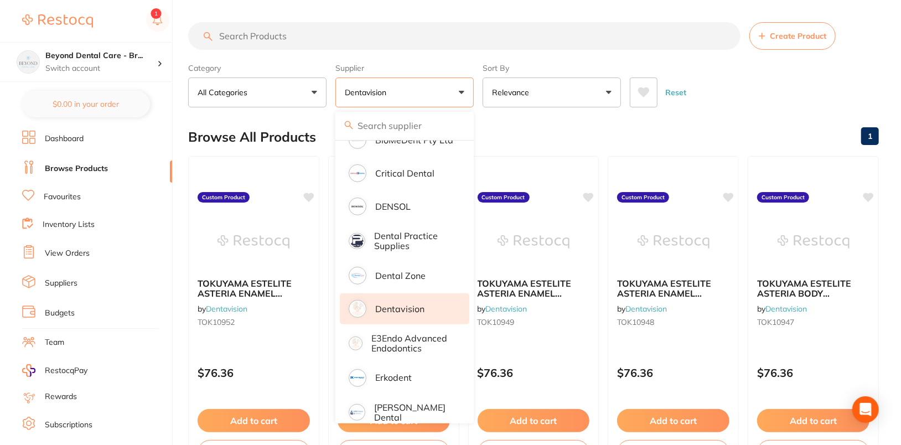
click at [789, 85] on div "Reset" at bounding box center [750, 88] width 240 height 39
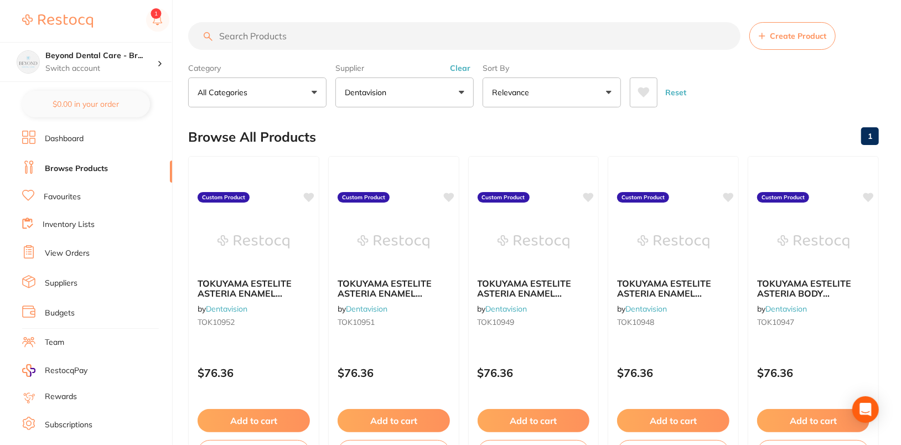
click at [390, 38] on input "search" at bounding box center [464, 36] width 553 height 28
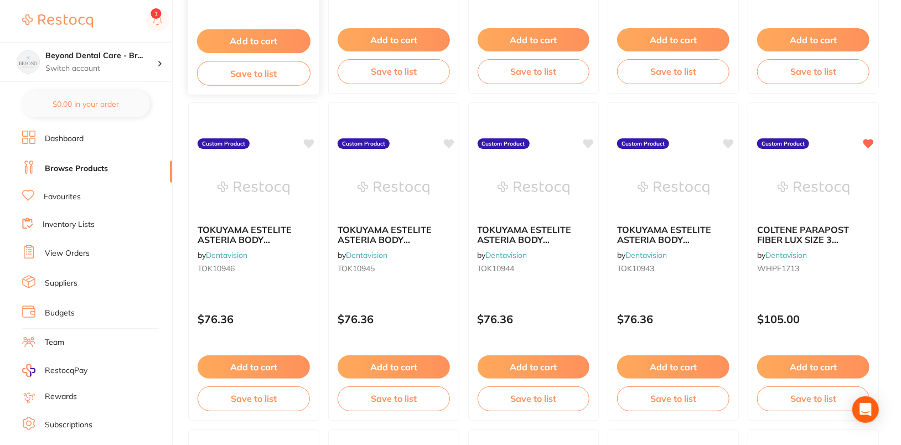
scroll to position [384, 0]
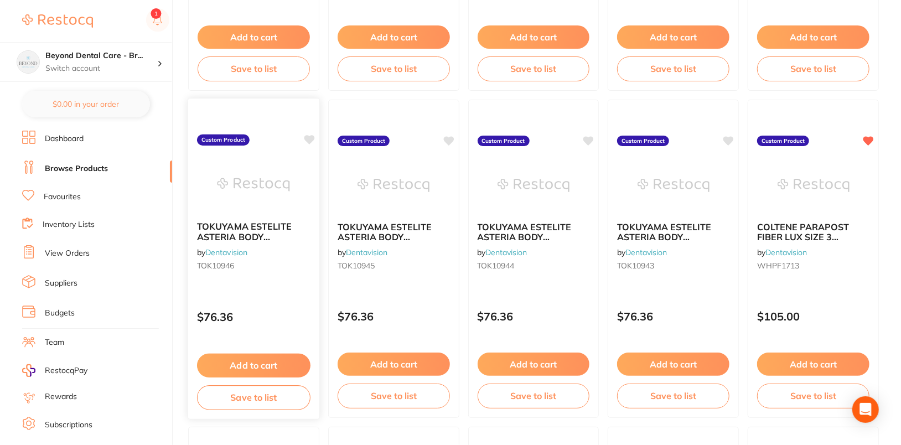
click at [308, 138] on icon at bounding box center [309, 139] width 11 height 9
click at [444, 137] on icon at bounding box center [449, 140] width 11 height 11
click at [592, 136] on icon at bounding box center [589, 139] width 11 height 9
click at [732, 135] on icon at bounding box center [729, 139] width 11 height 9
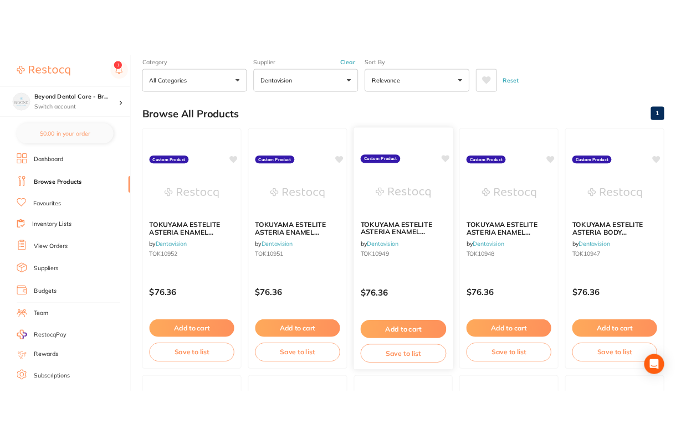
scroll to position [0, 0]
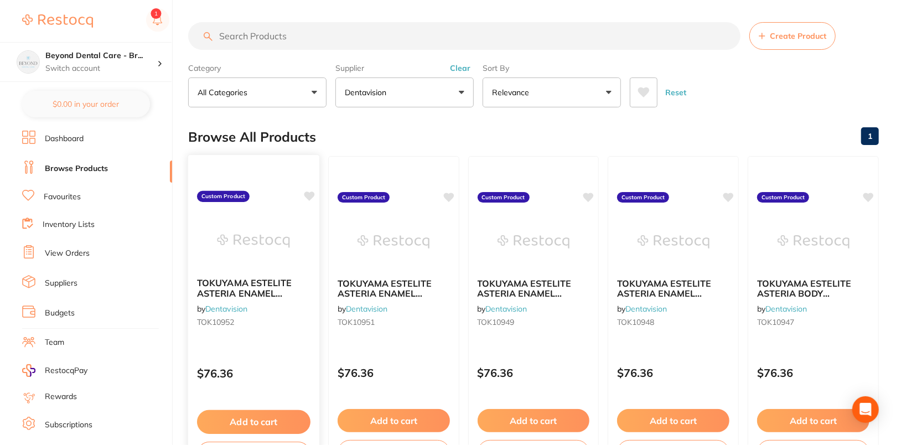
click at [306, 193] on icon at bounding box center [309, 196] width 11 height 9
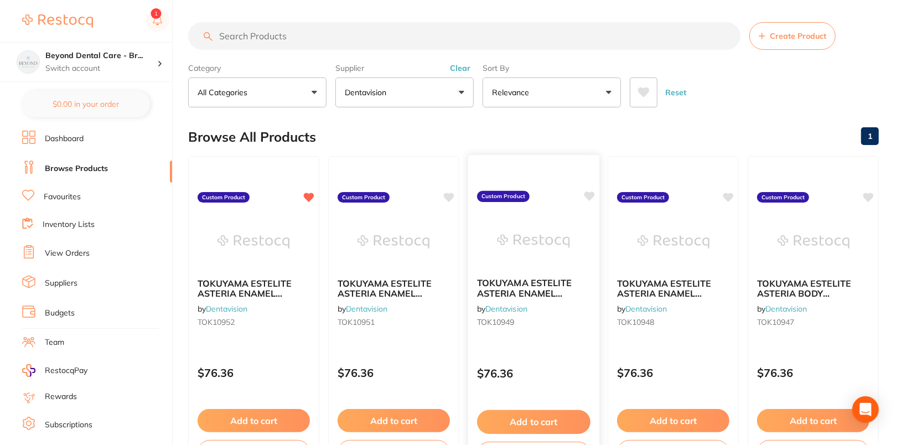
drag, startPoint x: 450, startPoint y: 193, endPoint x: 574, endPoint y: 200, distance: 123.7
click at [452, 193] on icon at bounding box center [449, 197] width 11 height 9
click at [591, 194] on icon at bounding box center [589, 196] width 11 height 9
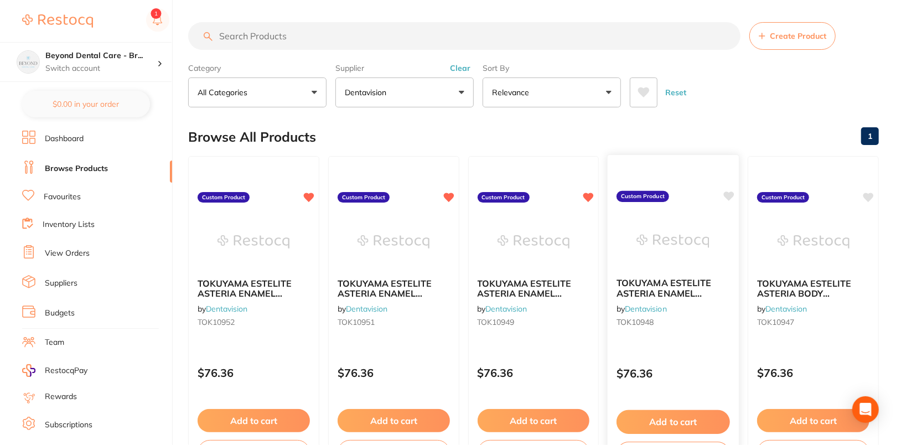
click at [731, 194] on icon at bounding box center [729, 196] width 11 height 9
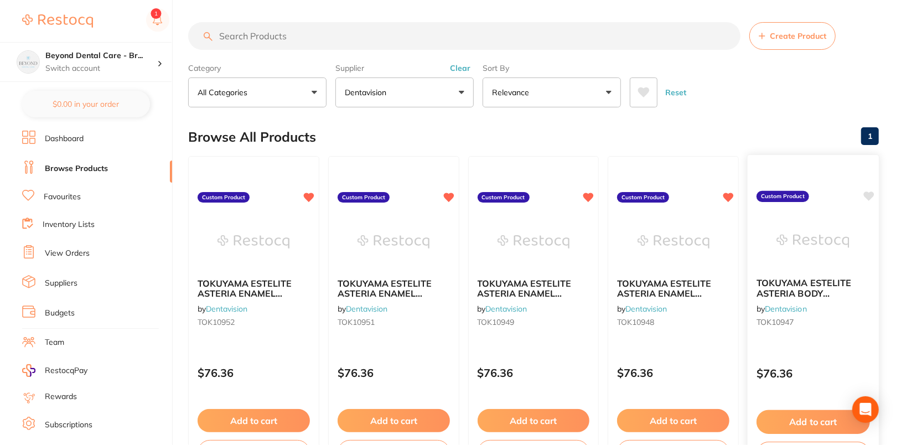
click at [870, 197] on icon at bounding box center [869, 196] width 11 height 9
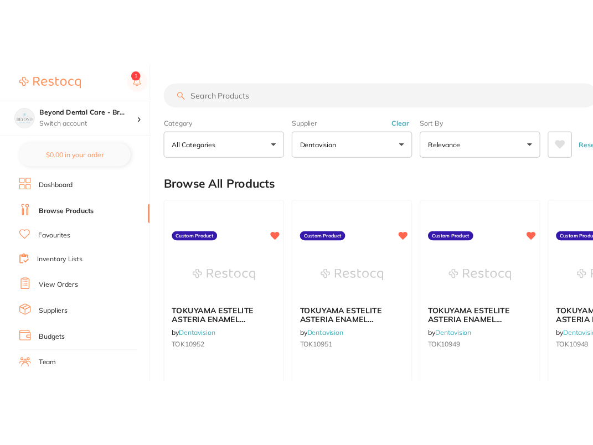
scroll to position [256, 0]
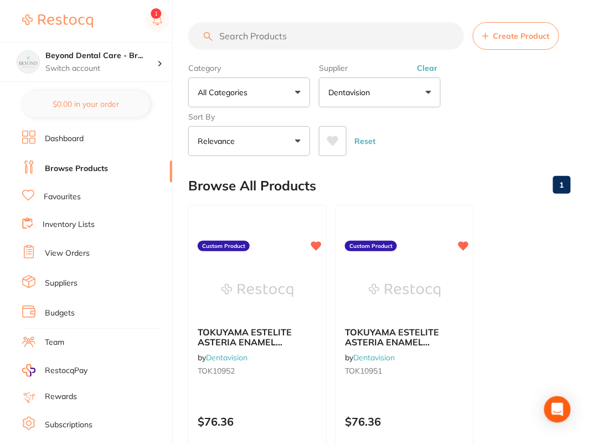
click at [323, 32] on input "search" at bounding box center [326, 36] width 276 height 28
paste input "WHPF1715"
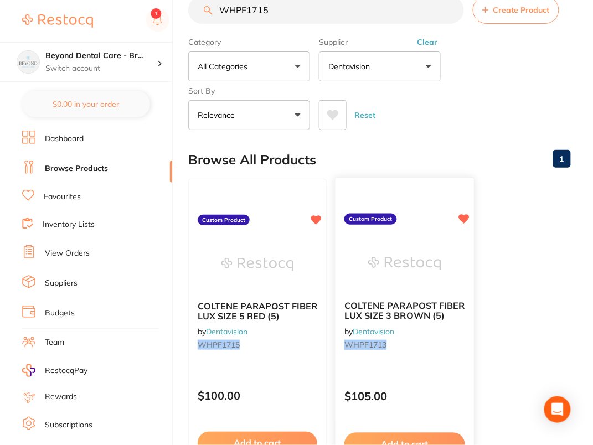
scroll to position [0, 0]
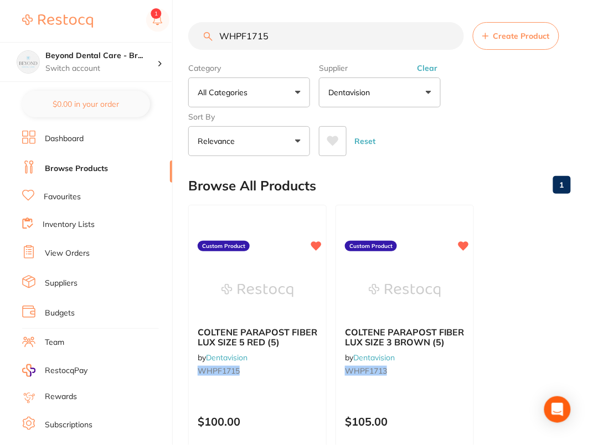
click at [318, 37] on input "WHPF1715" at bounding box center [326, 36] width 276 height 28
paste input "TOK10950"
type input "TOK10950"
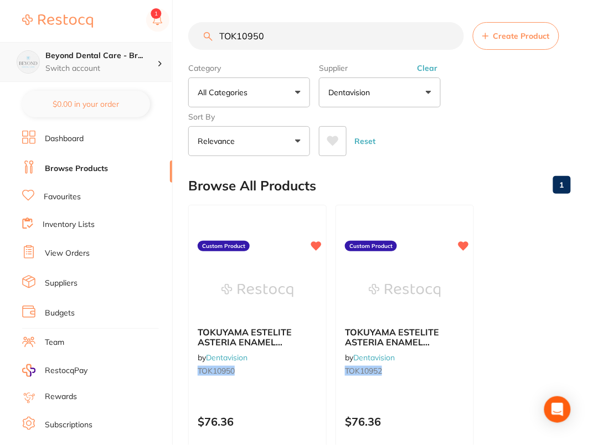
click at [116, 63] on p "Switch account" at bounding box center [101, 68] width 112 height 11
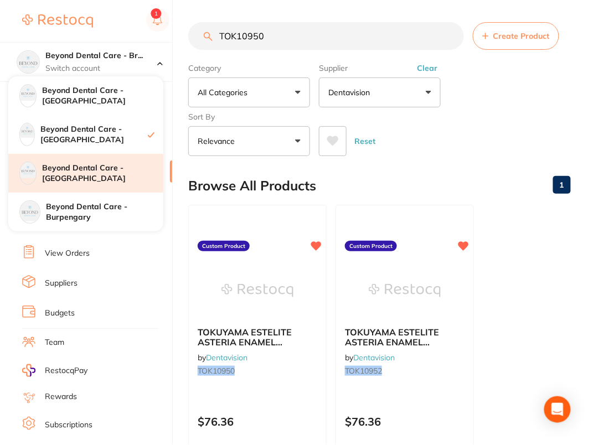
click at [130, 175] on h4 "Beyond Dental Care - [GEOGRAPHIC_DATA]" at bounding box center [102, 174] width 121 height 22
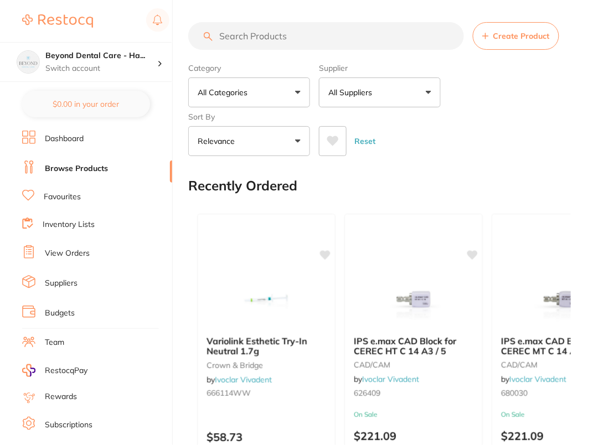
click at [436, 92] on button "All Suppliers" at bounding box center [380, 93] width 122 height 30
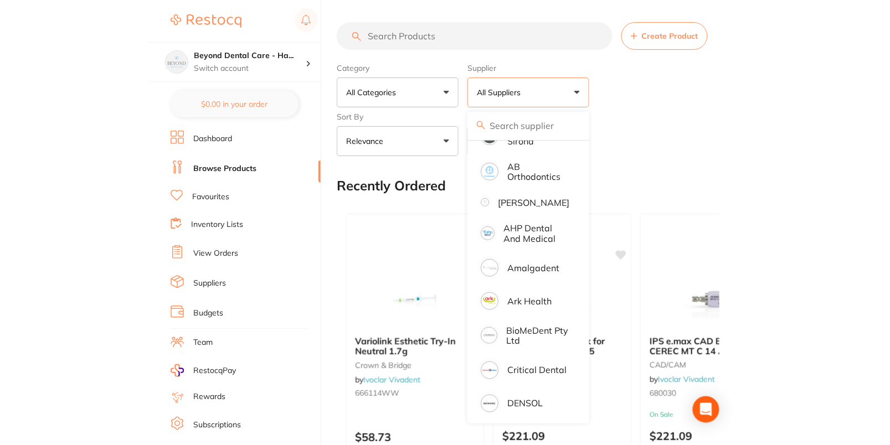
scroll to position [379, 0]
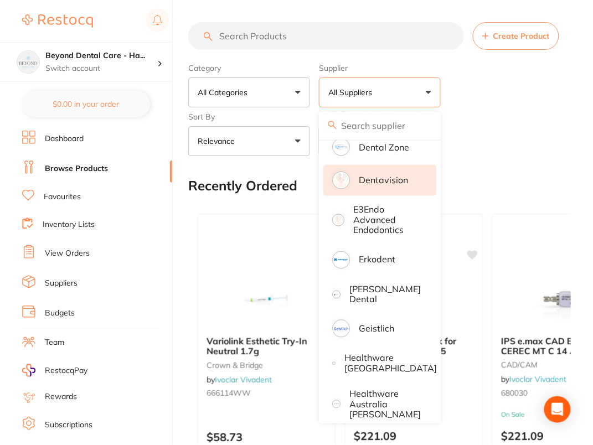
click at [398, 182] on p "Dentavision" at bounding box center [383, 181] width 49 height 10
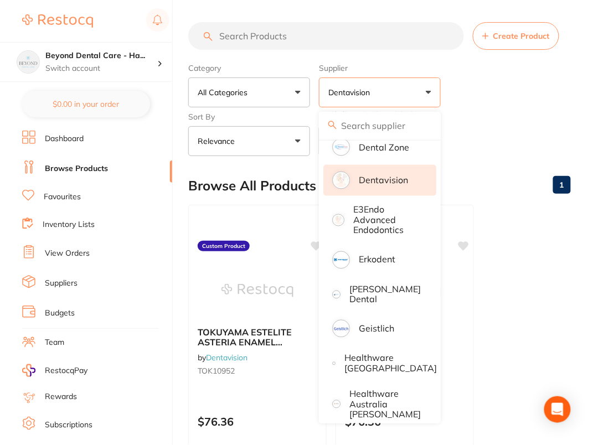
click at [545, 100] on div "Category All Categories All Categories No categories found Clear Category false…" at bounding box center [379, 107] width 383 height 97
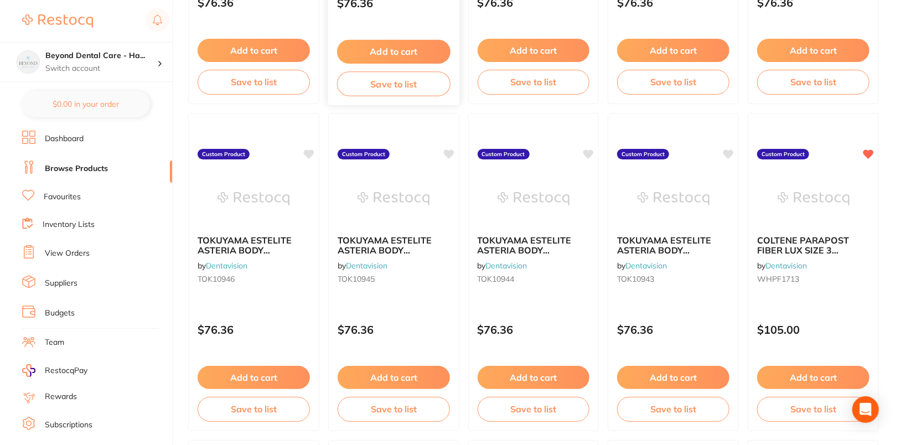
scroll to position [371, 0]
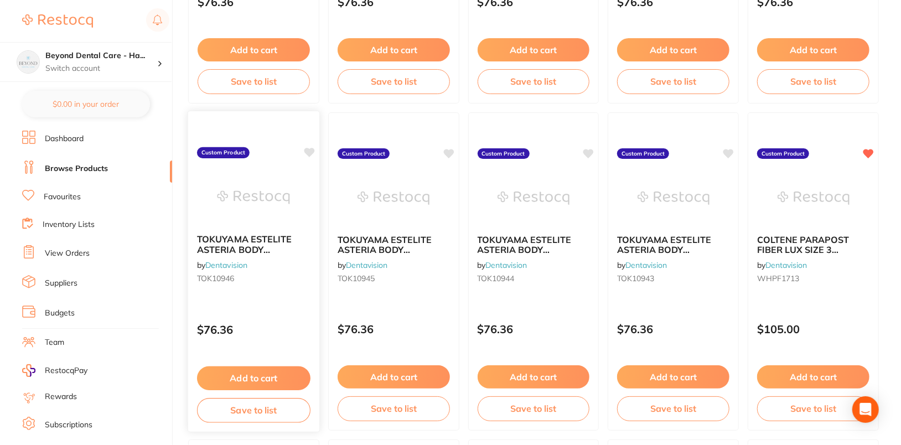
click at [311, 151] on icon at bounding box center [309, 152] width 11 height 9
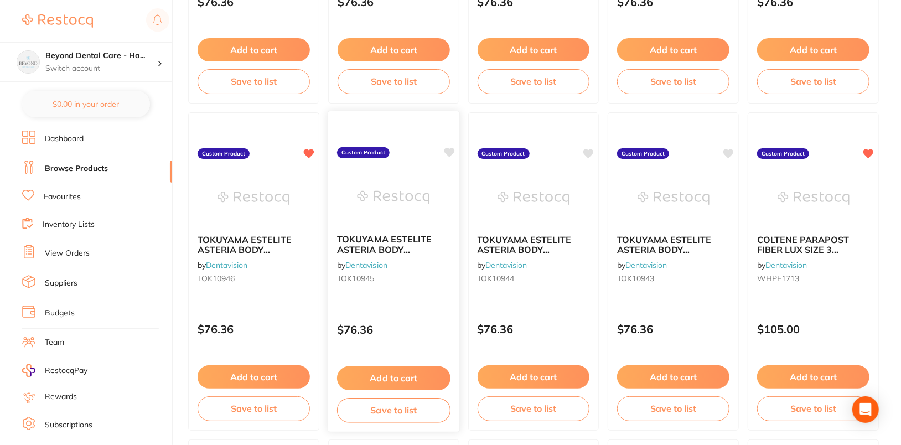
click at [444, 149] on icon at bounding box center [449, 152] width 11 height 9
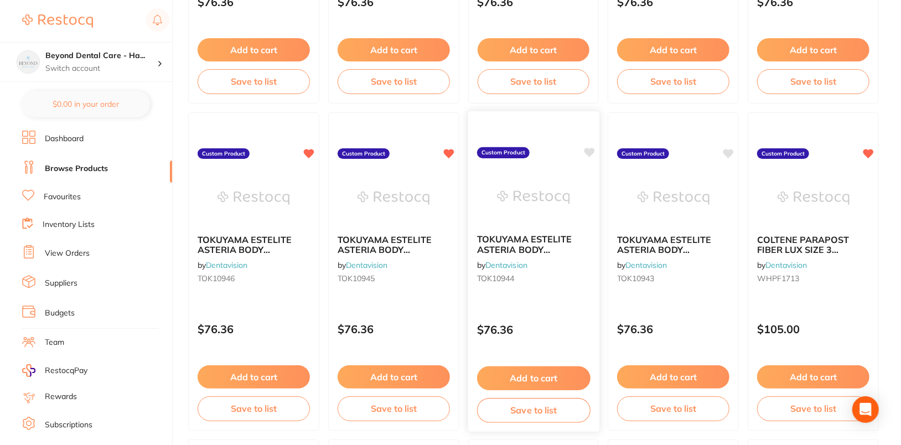
click at [588, 150] on icon at bounding box center [589, 152] width 11 height 9
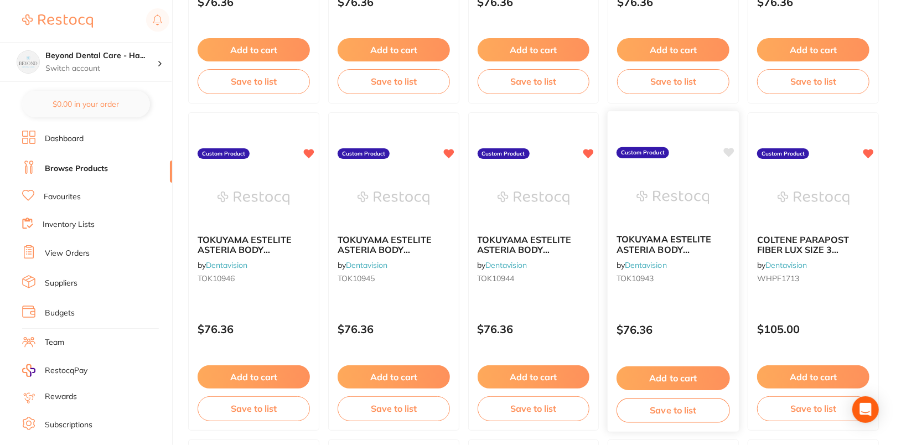
click at [595, 151] on icon at bounding box center [729, 152] width 11 height 9
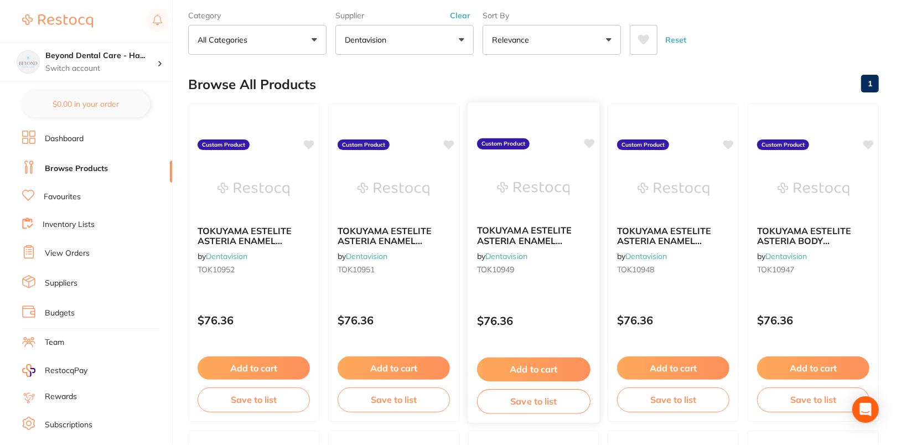
scroll to position [0, 0]
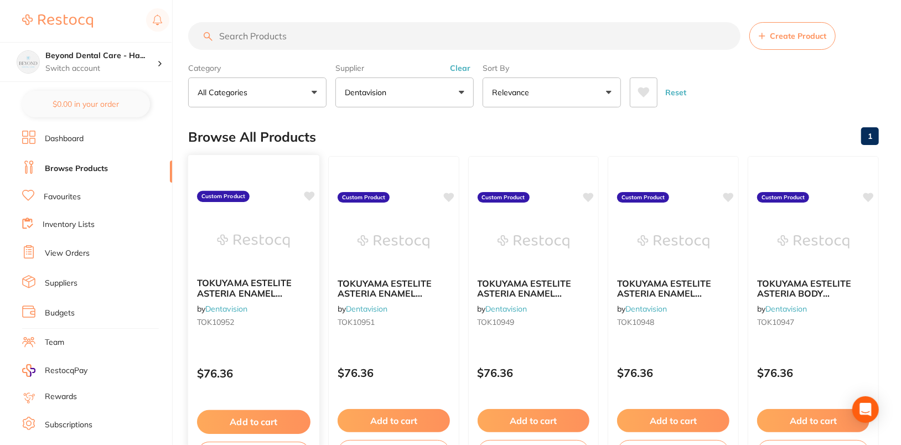
click at [311, 195] on icon at bounding box center [309, 196] width 11 height 9
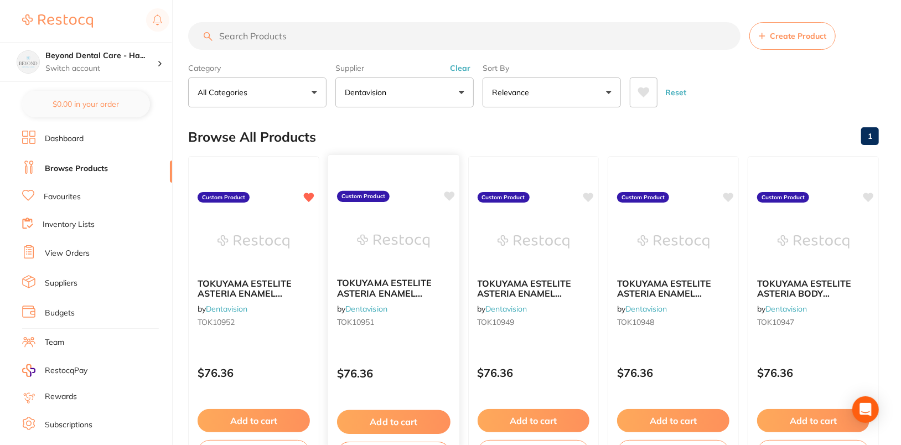
click at [449, 192] on icon at bounding box center [449, 196] width 11 height 11
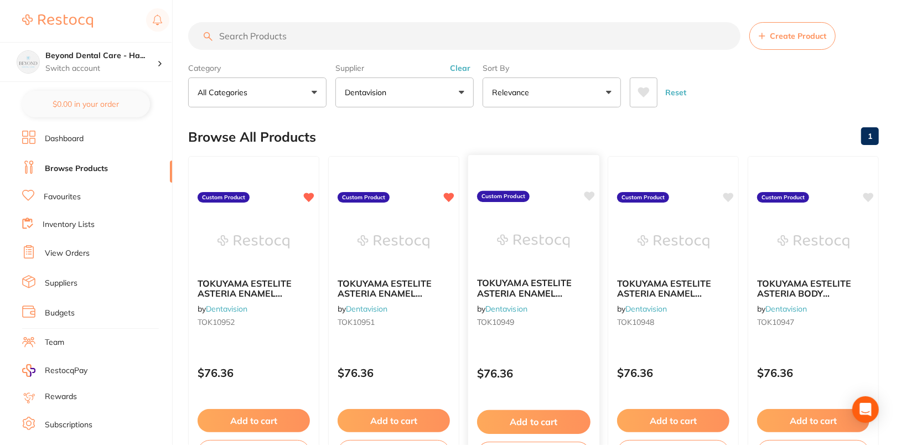
click at [592, 193] on icon at bounding box center [589, 196] width 11 height 9
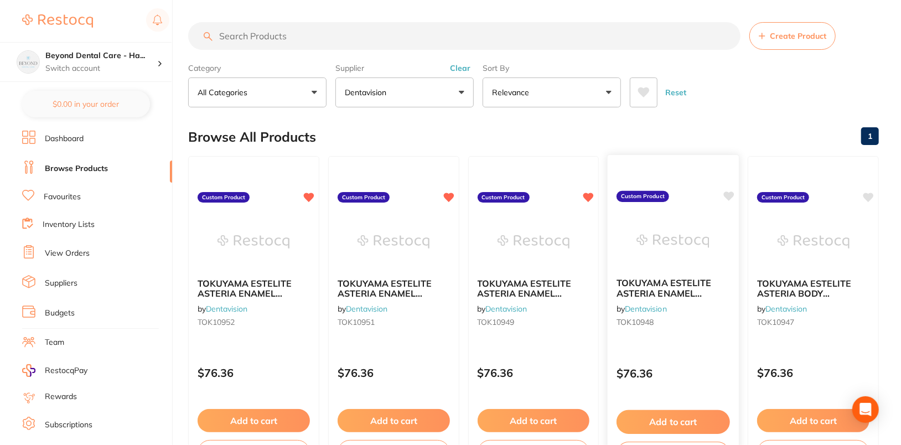
click at [595, 194] on icon at bounding box center [729, 196] width 11 height 9
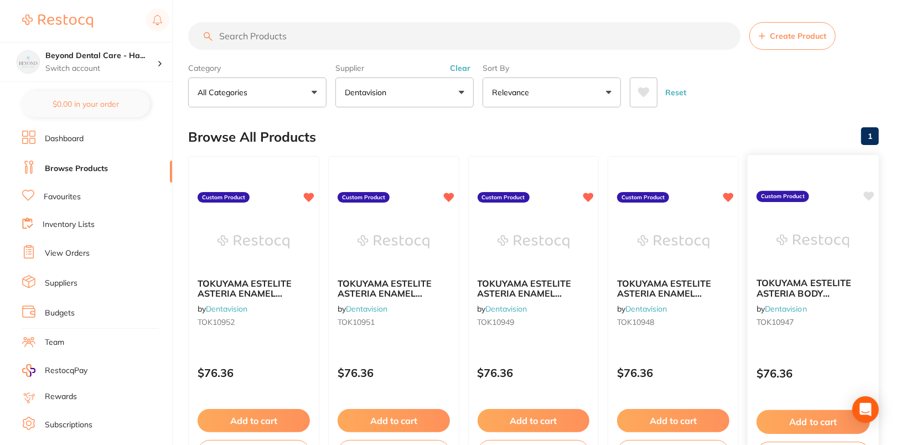
click at [595, 195] on icon at bounding box center [869, 196] width 11 height 9
click at [389, 42] on input "search" at bounding box center [464, 36] width 553 height 28
click at [408, 34] on input "search" at bounding box center [464, 36] width 553 height 28
paste input "TOK10950"
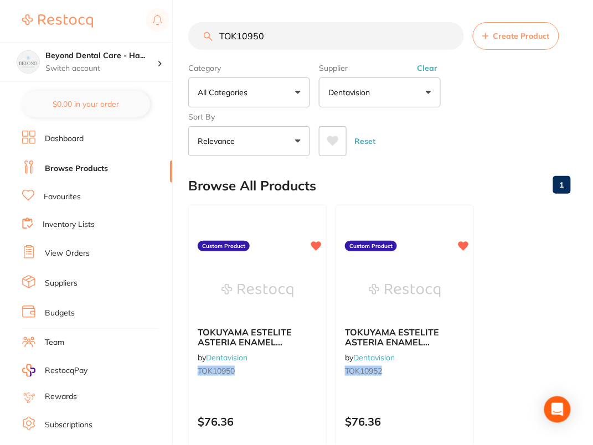
click at [364, 37] on input "TOK10950" at bounding box center [326, 36] width 276 height 28
paste input "WHPF1715"
type input "WHPF1715"
